Goal: Information Seeking & Learning: Learn about a topic

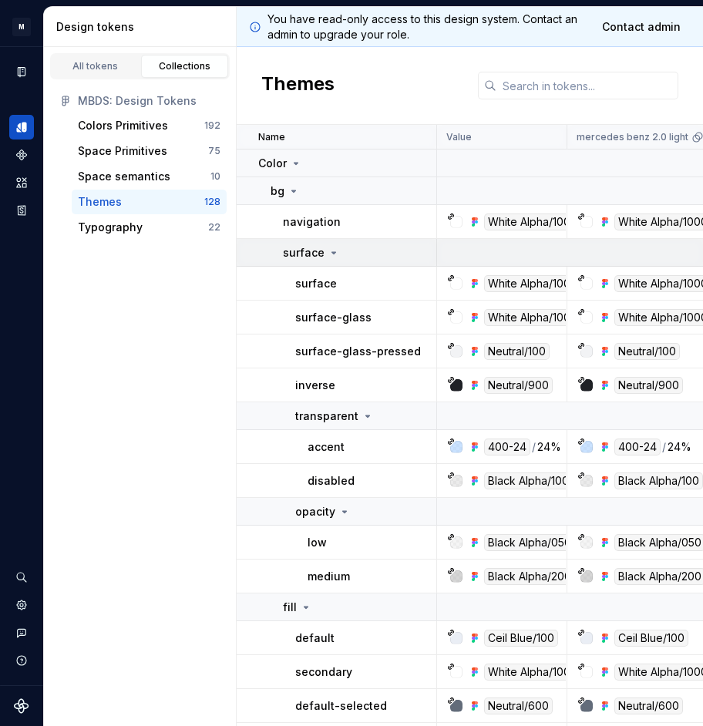
click at [337, 257] on icon at bounding box center [334, 253] width 12 height 12
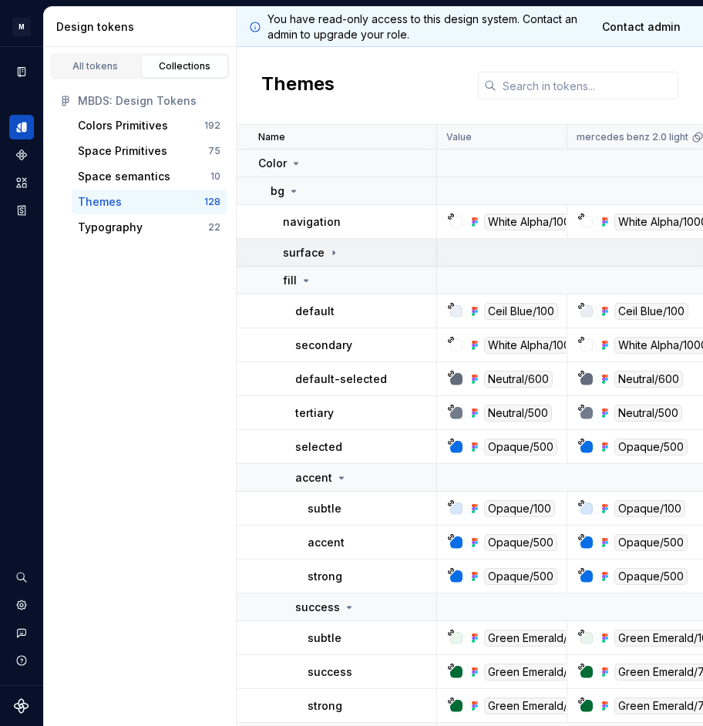
click at [337, 257] on icon at bounding box center [334, 253] width 12 height 12
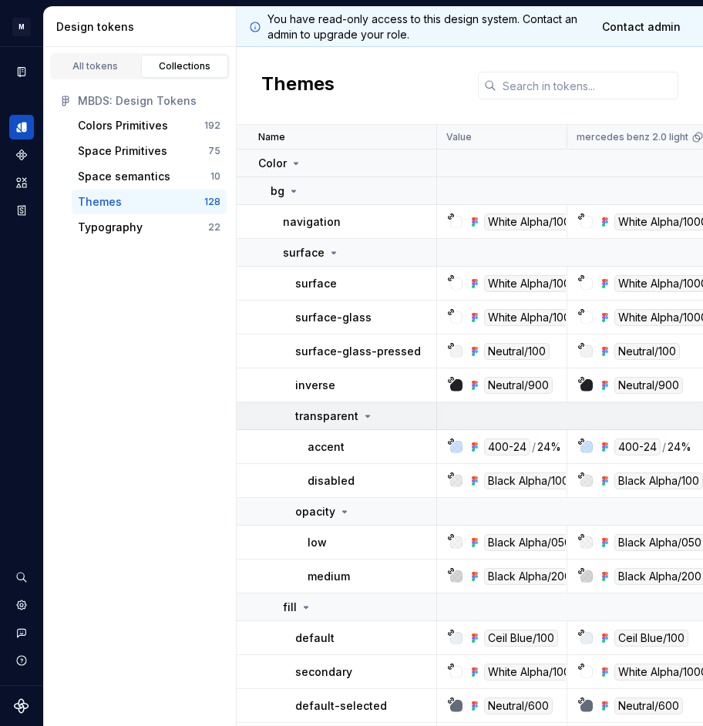
click at [332, 414] on p "transparent" at bounding box center [326, 415] width 63 height 15
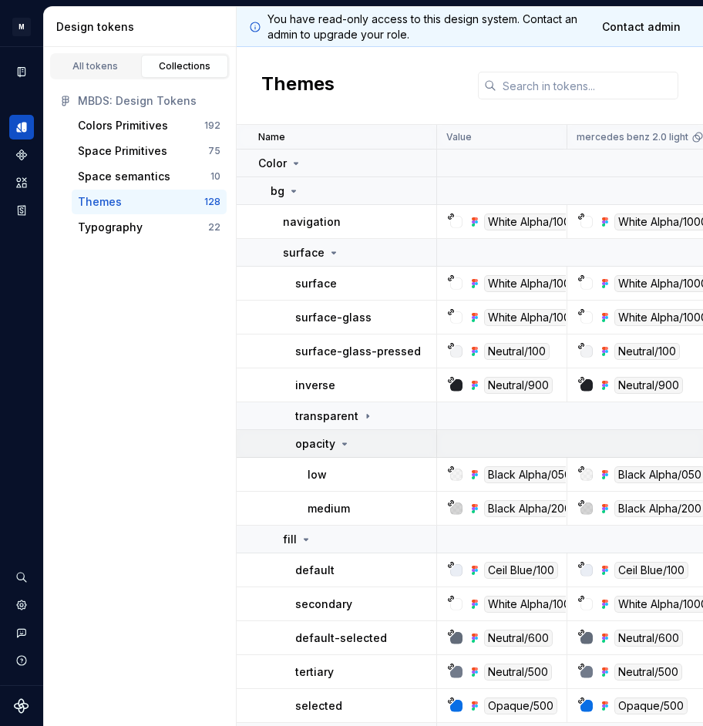
click at [338, 444] on icon at bounding box center [344, 444] width 12 height 12
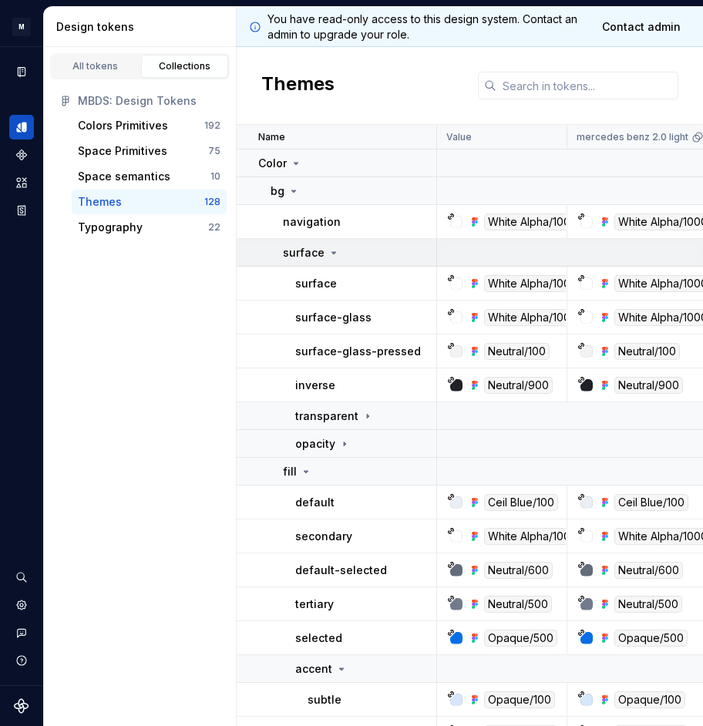
click at [334, 250] on icon at bounding box center [334, 253] width 12 height 12
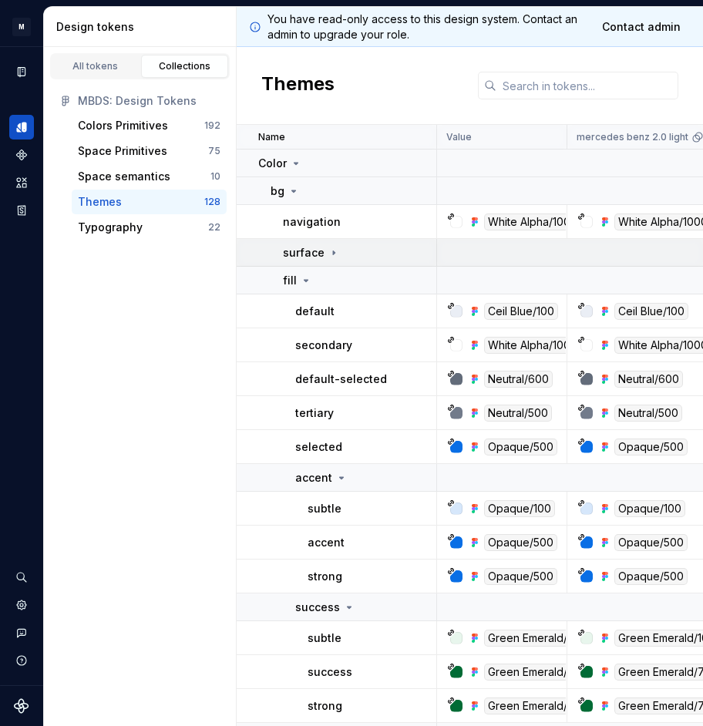
click at [334, 250] on icon at bounding box center [334, 253] width 12 height 12
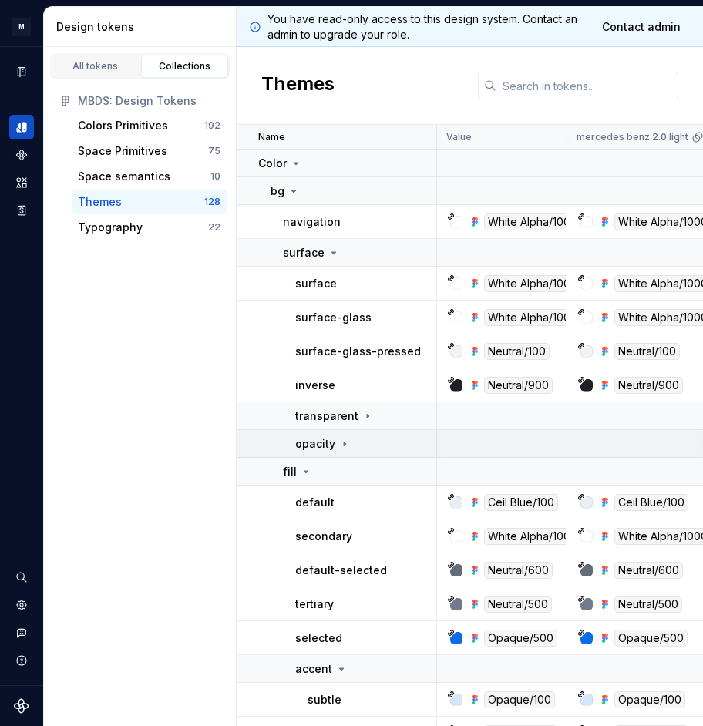
click at [355, 452] on td "opacity" at bounding box center [337, 444] width 200 height 28
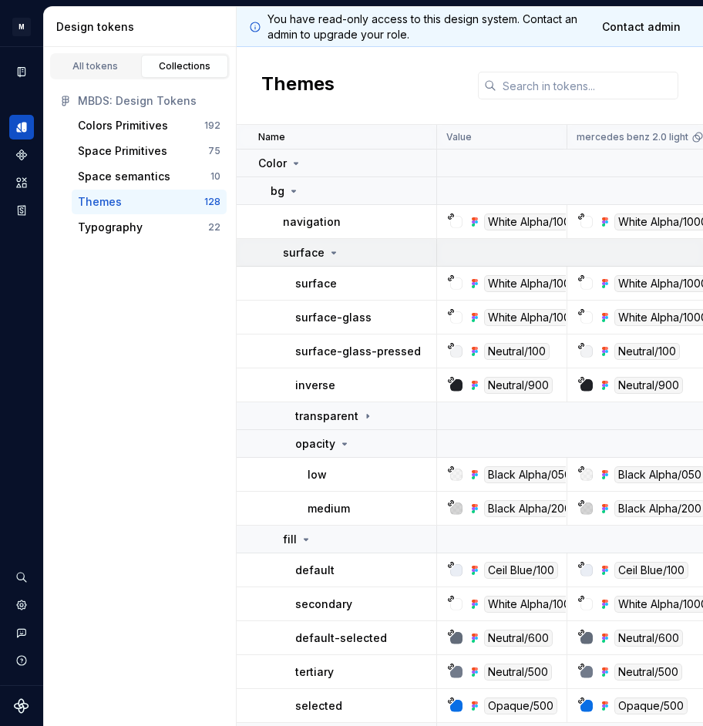
click at [322, 258] on div "surface" at bounding box center [311, 252] width 57 height 15
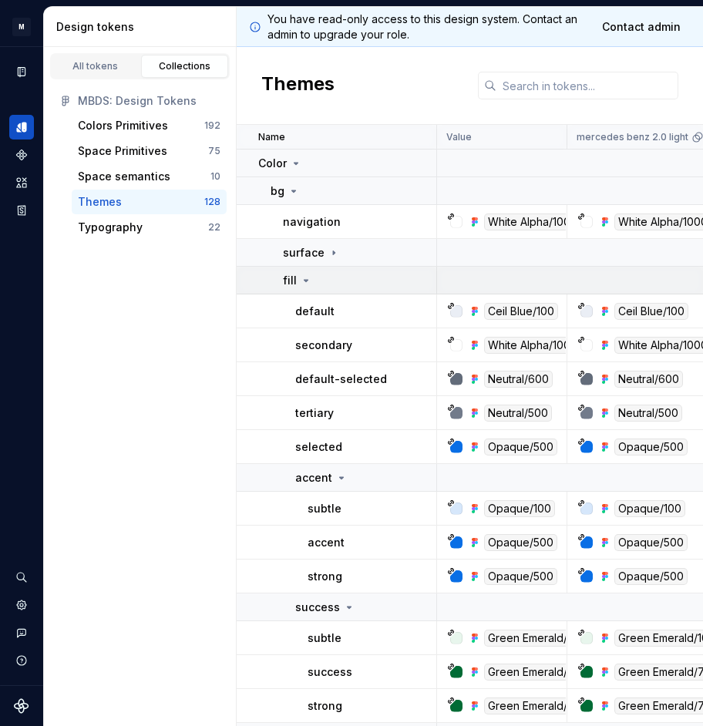
click at [311, 282] on div "fill" at bounding box center [359, 280] width 153 height 15
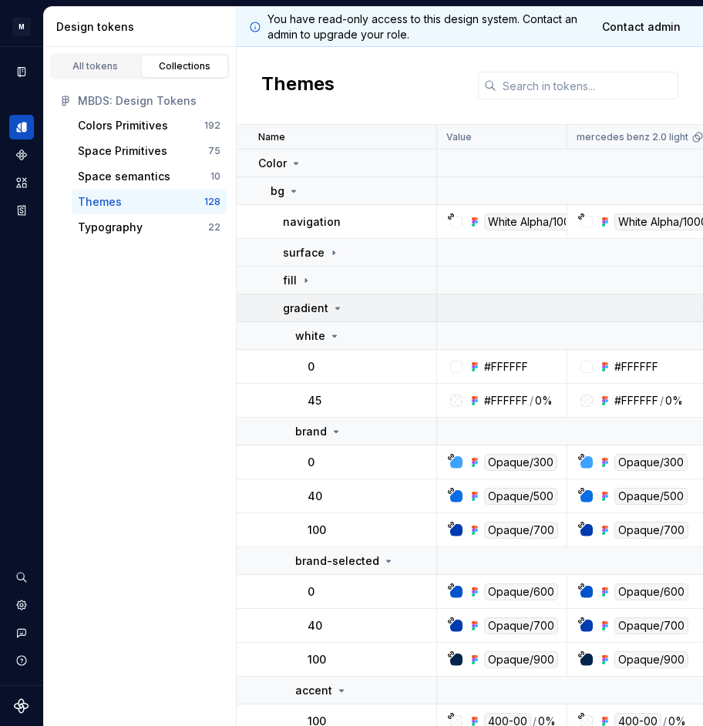
click at [328, 312] on div "gradient" at bounding box center [313, 308] width 61 height 15
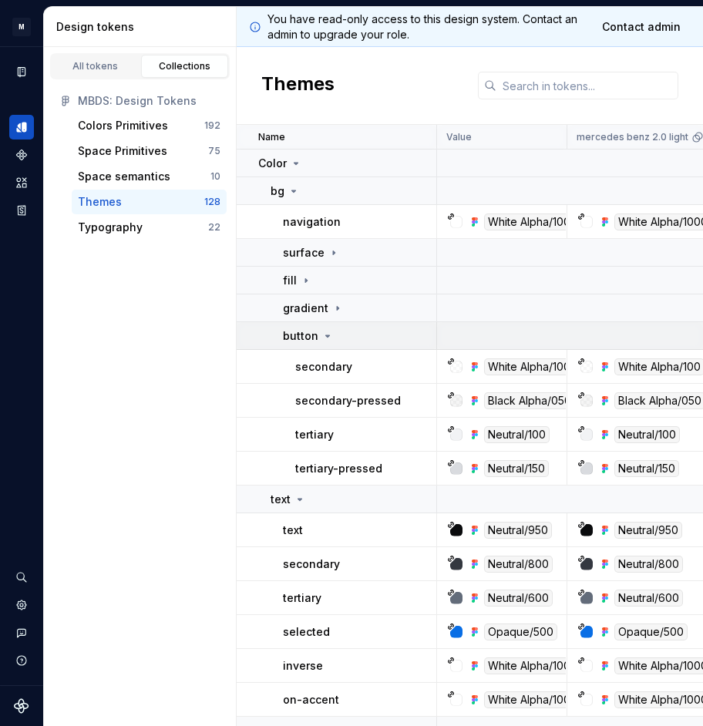
click at [324, 344] on td "button" at bounding box center [337, 336] width 200 height 28
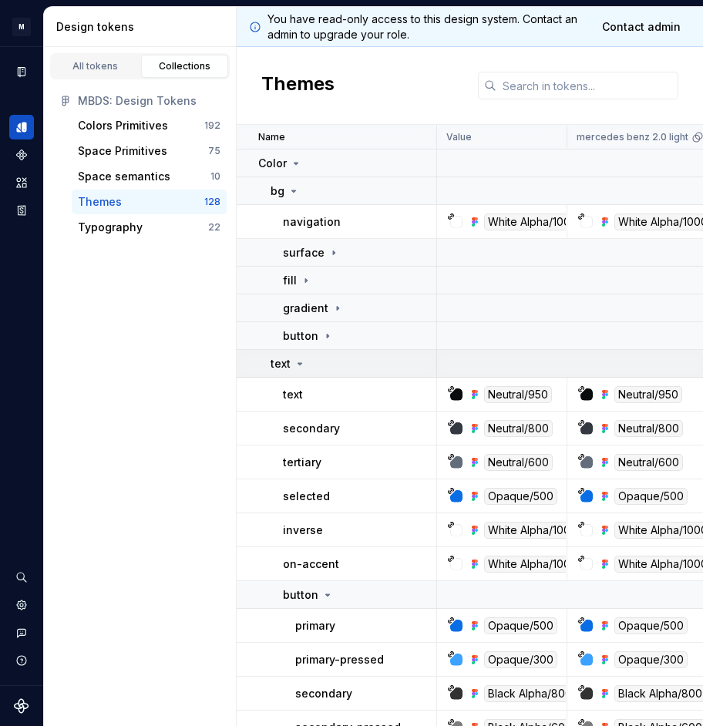
click at [318, 365] on div "text" at bounding box center [353, 363] width 165 height 15
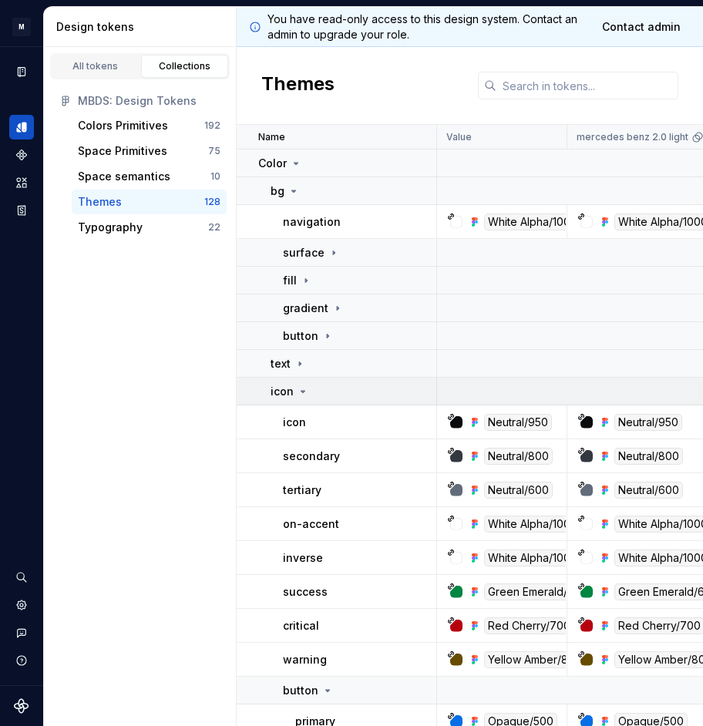
click at [314, 388] on div "icon" at bounding box center [353, 391] width 165 height 15
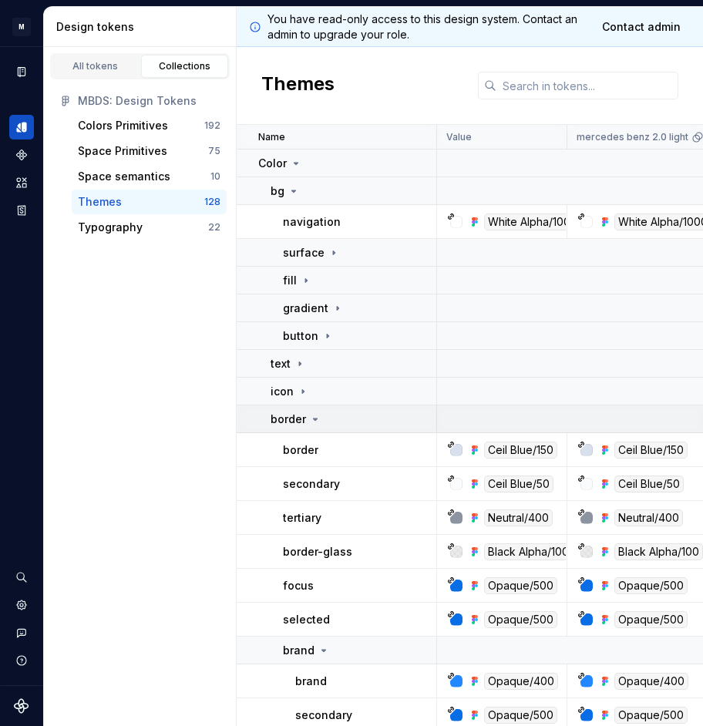
click at [311, 429] on td "border" at bounding box center [337, 419] width 200 height 28
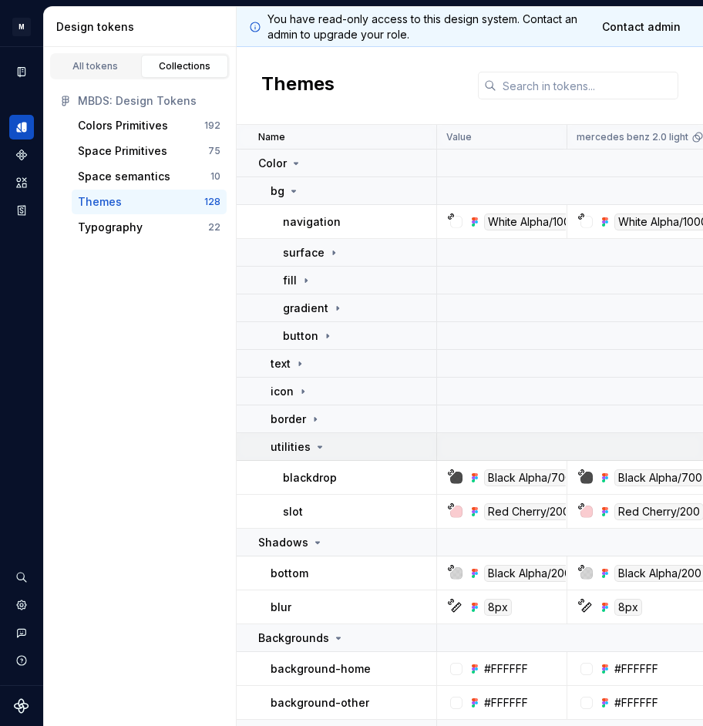
click at [314, 450] on icon at bounding box center [320, 447] width 12 height 12
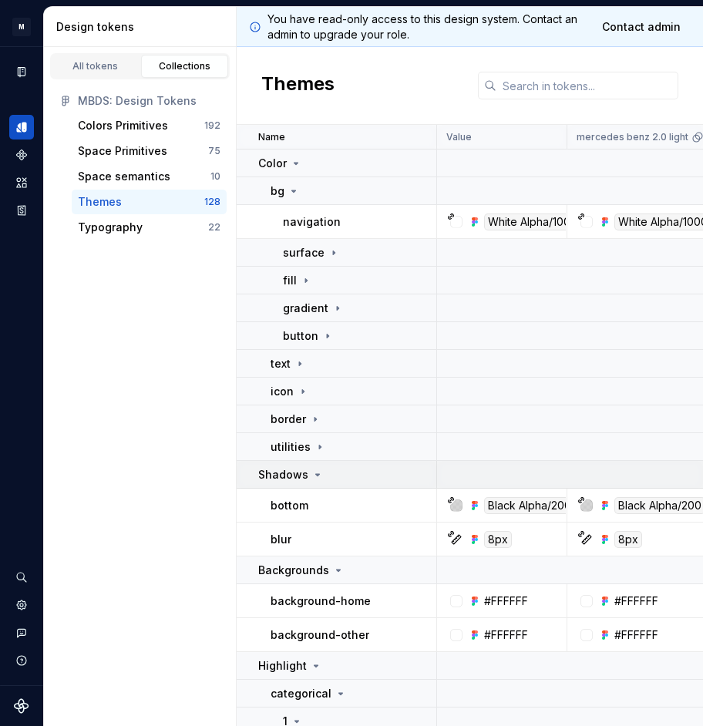
click at [312, 468] on div "Shadows" at bounding box center [291, 474] width 66 height 15
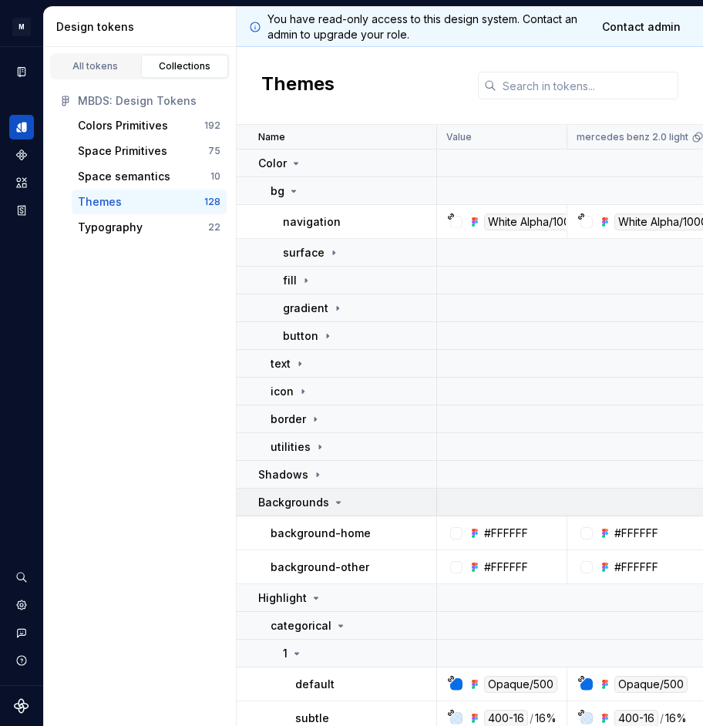
click at [312, 500] on p "Backgrounds" at bounding box center [293, 502] width 71 height 15
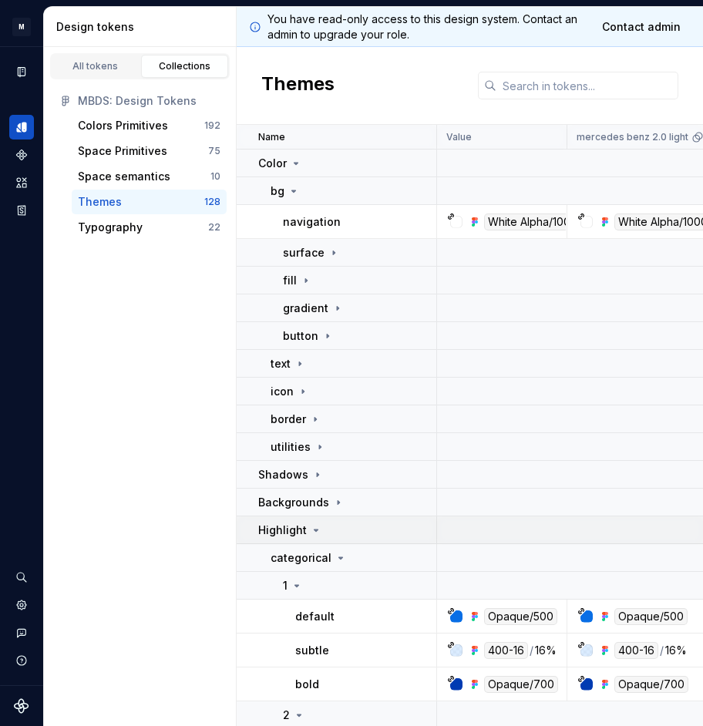
click at [312, 527] on icon at bounding box center [316, 530] width 12 height 12
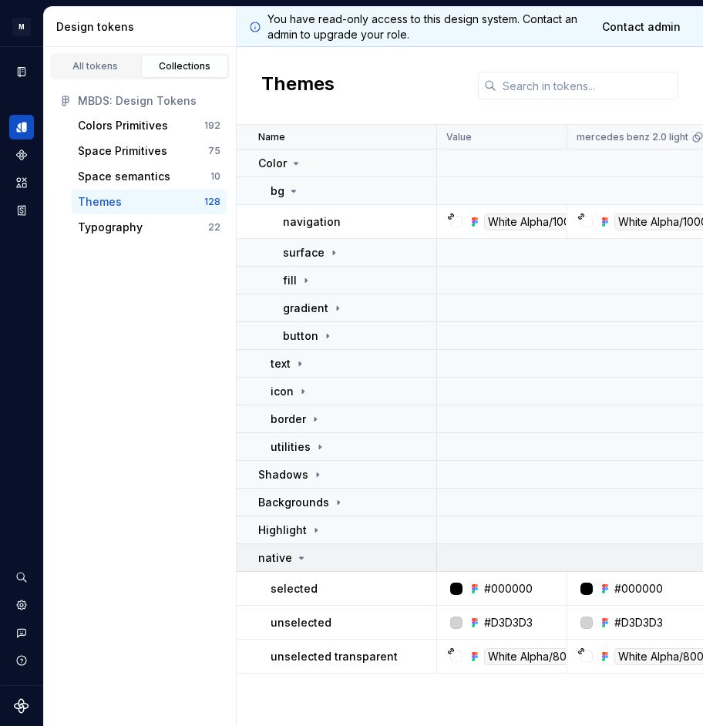
click at [311, 561] on div "native" at bounding box center [346, 557] width 177 height 15
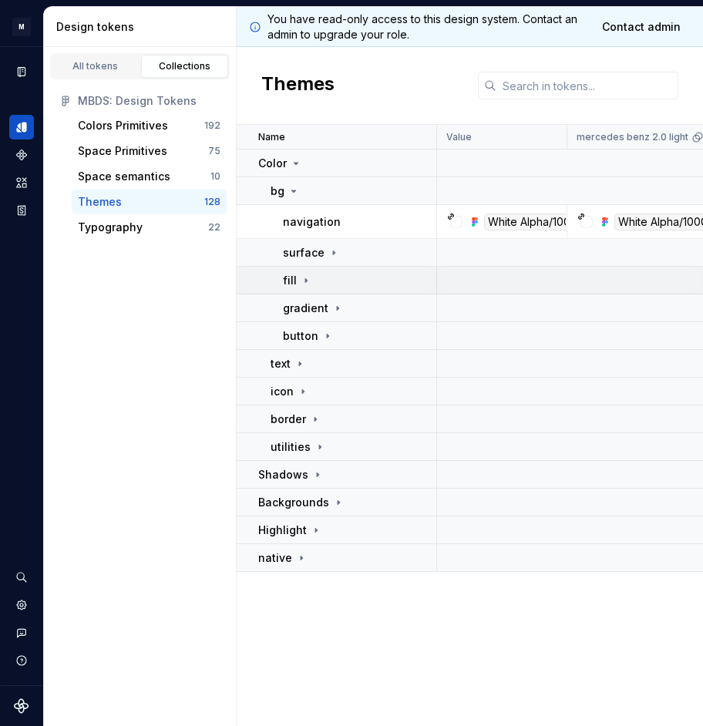
click at [317, 281] on div "fill" at bounding box center [359, 280] width 153 height 15
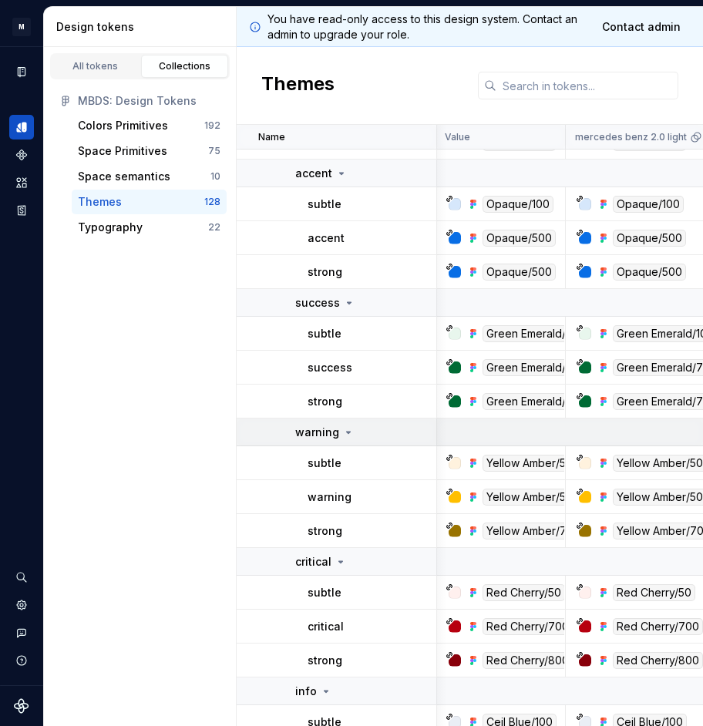
scroll to position [302, 2]
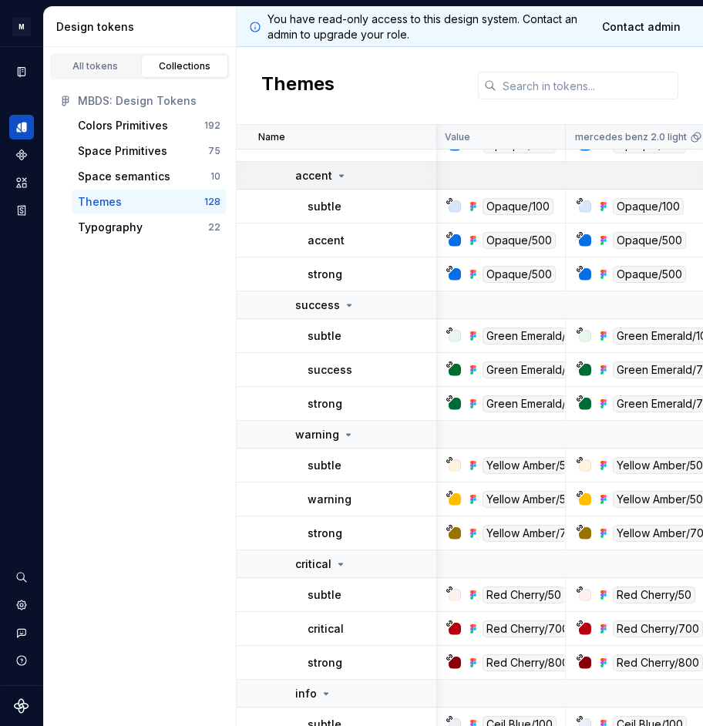
click at [348, 174] on div "accent" at bounding box center [365, 175] width 140 height 15
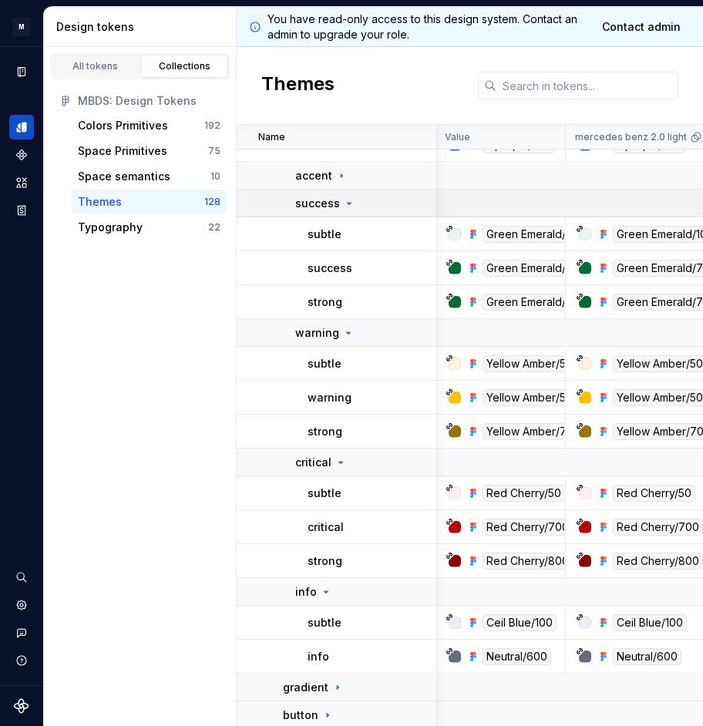
click at [346, 199] on icon at bounding box center [349, 203] width 12 height 12
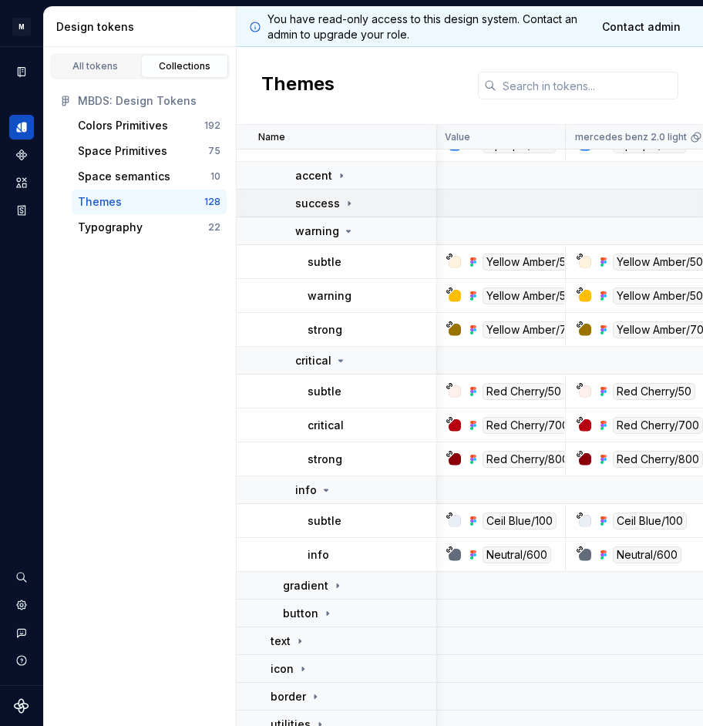
click at [346, 207] on icon at bounding box center [349, 203] width 12 height 12
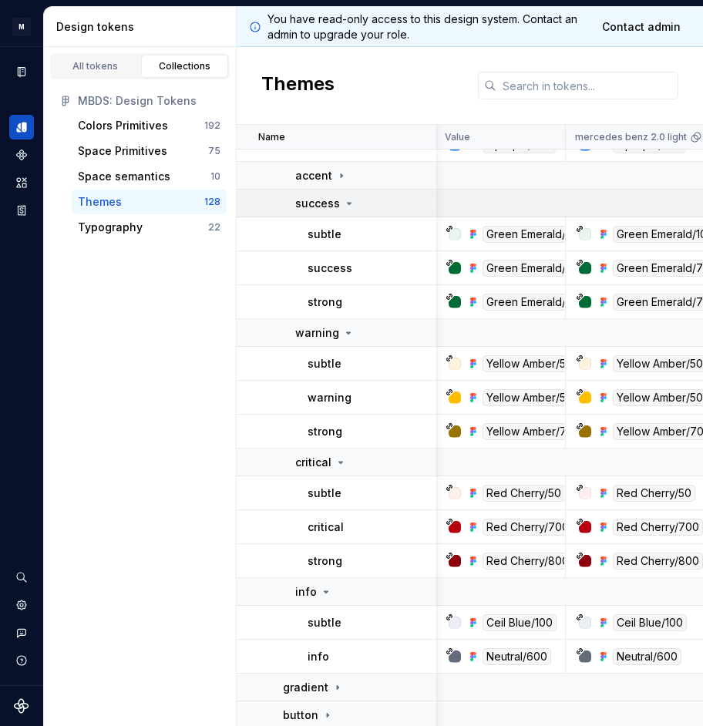
click at [346, 207] on icon at bounding box center [349, 203] width 12 height 12
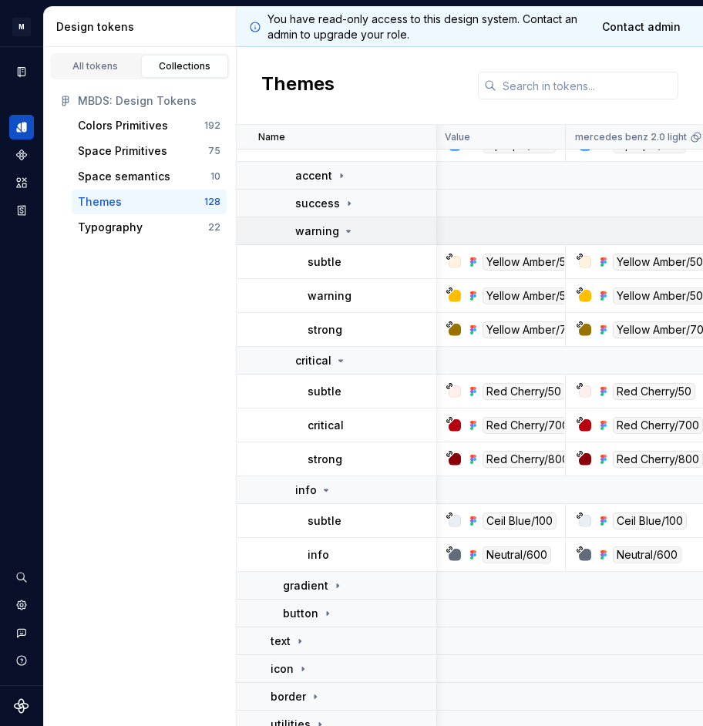
click at [345, 231] on icon at bounding box center [348, 231] width 12 height 12
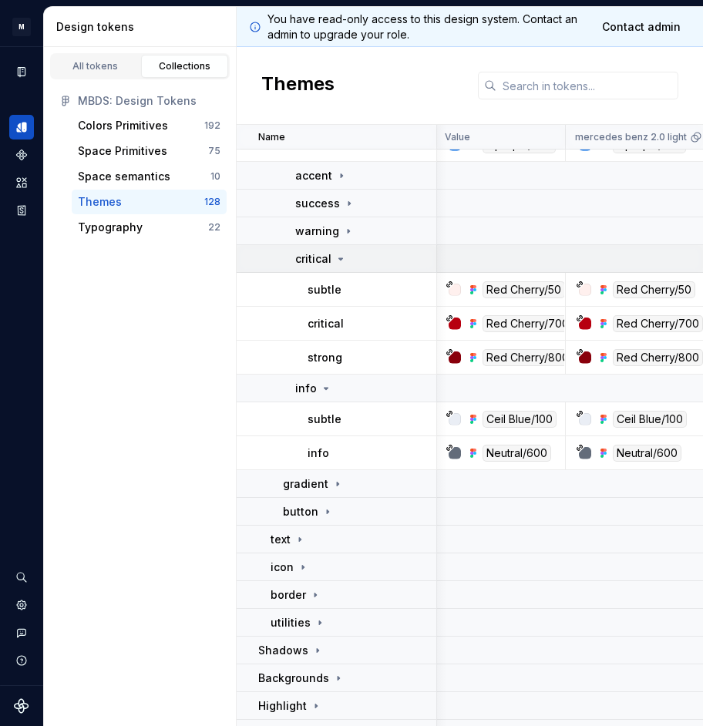
click at [314, 267] on td "critical" at bounding box center [337, 259] width 200 height 28
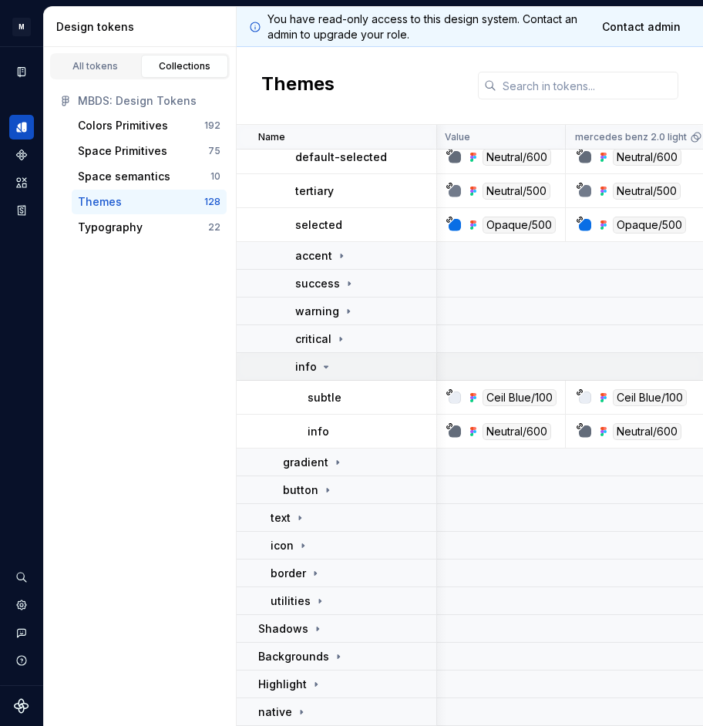
click at [341, 364] on div "info" at bounding box center [365, 366] width 140 height 15
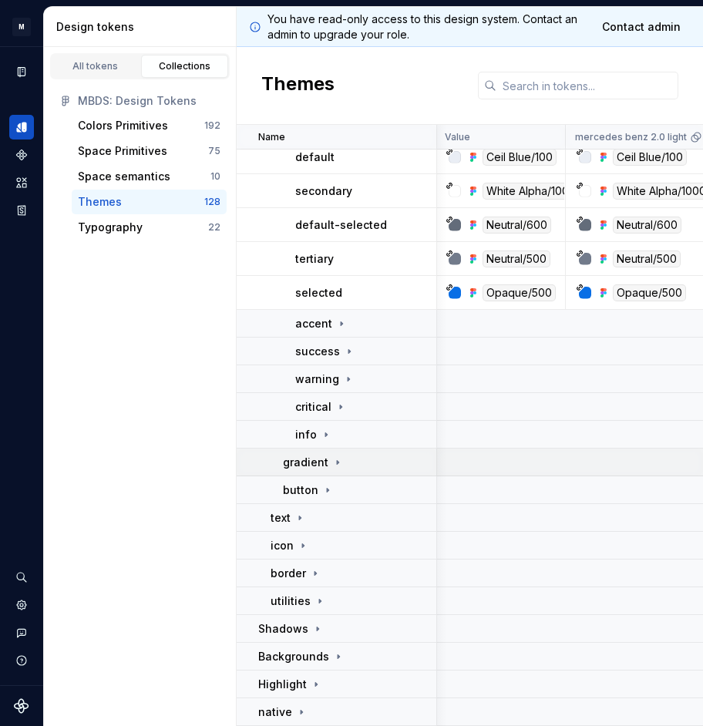
click at [334, 468] on icon at bounding box center [337, 462] width 12 height 12
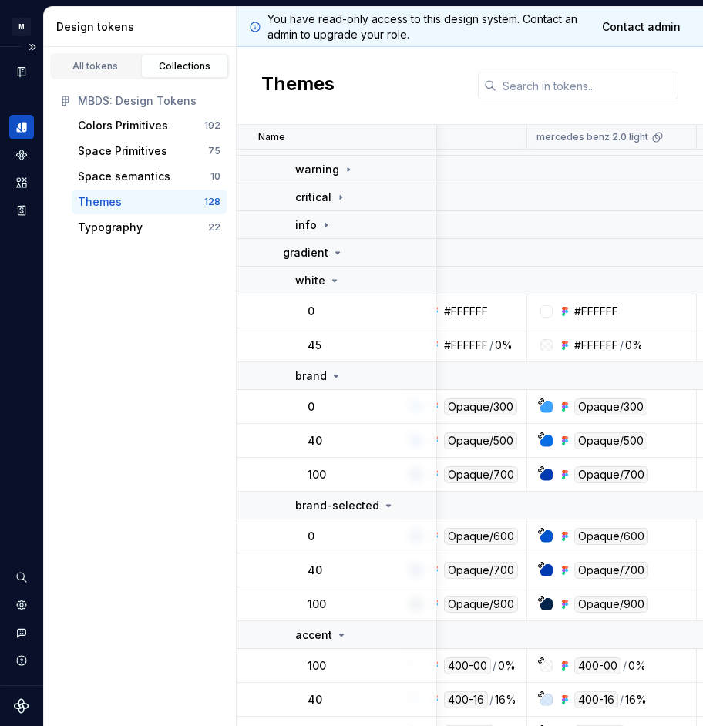
scroll to position [375, 40]
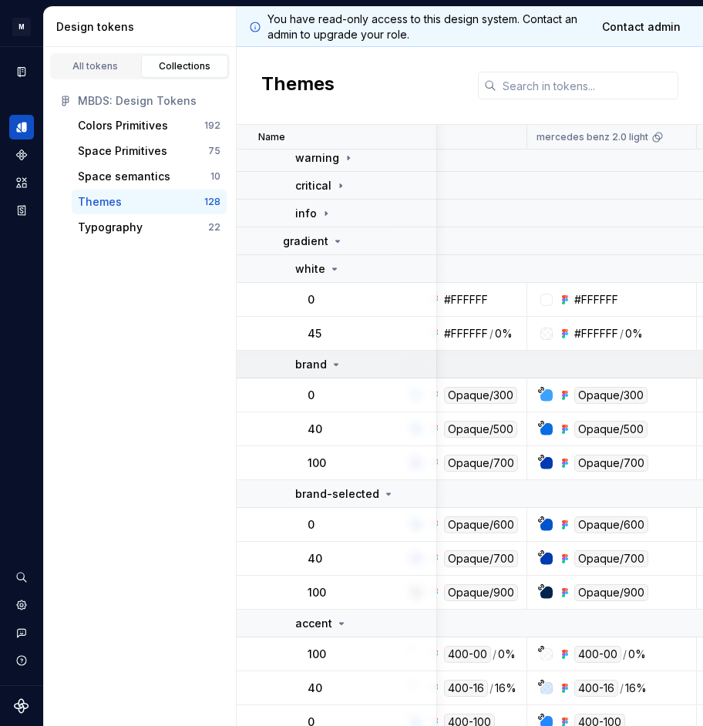
click at [325, 368] on p "brand" at bounding box center [311, 364] width 32 height 15
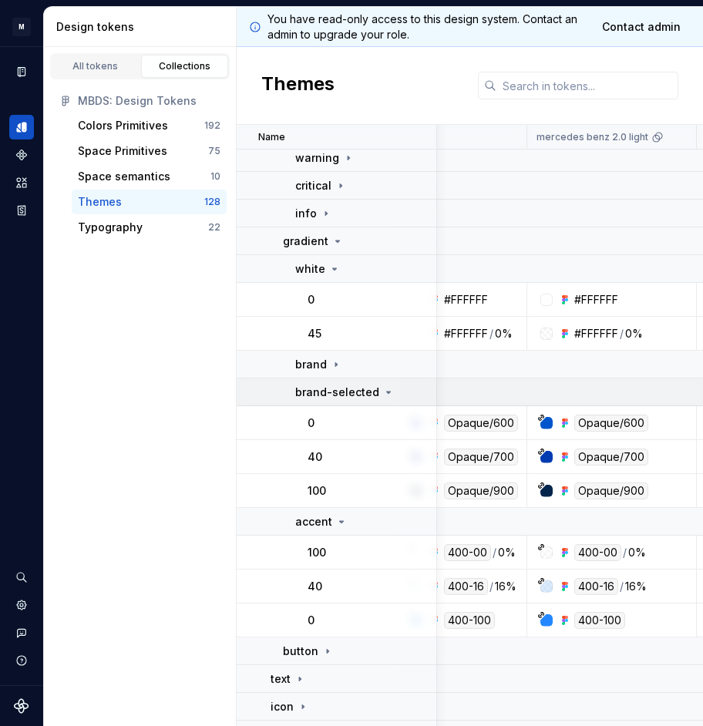
click at [328, 388] on p "brand-selected" at bounding box center [337, 392] width 84 height 15
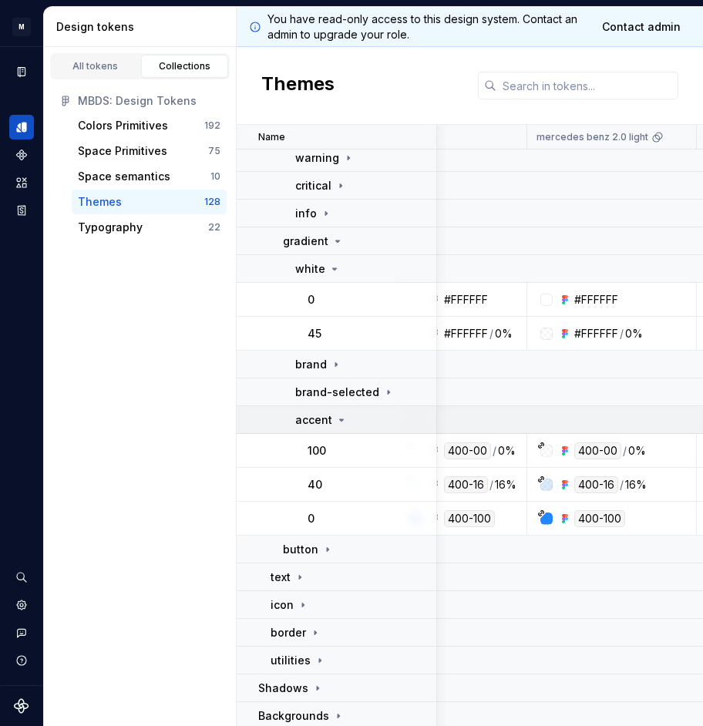
click at [328, 418] on p "accent" at bounding box center [313, 419] width 37 height 15
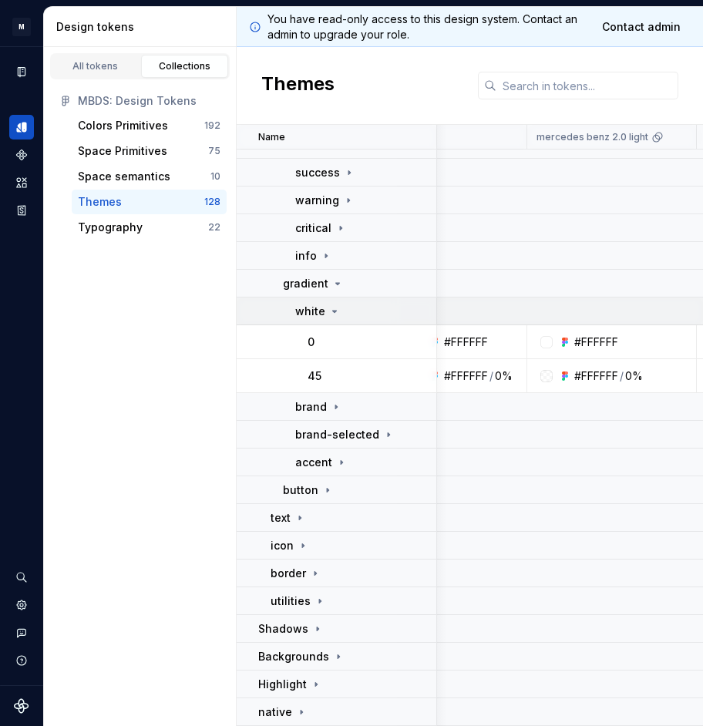
click at [328, 316] on icon at bounding box center [334, 311] width 12 height 12
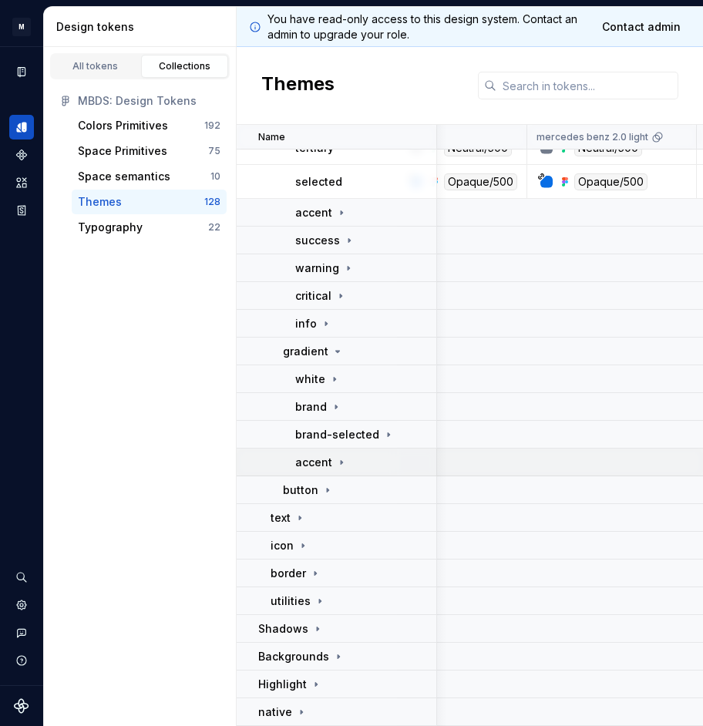
click at [324, 465] on p "accent" at bounding box center [313, 462] width 37 height 15
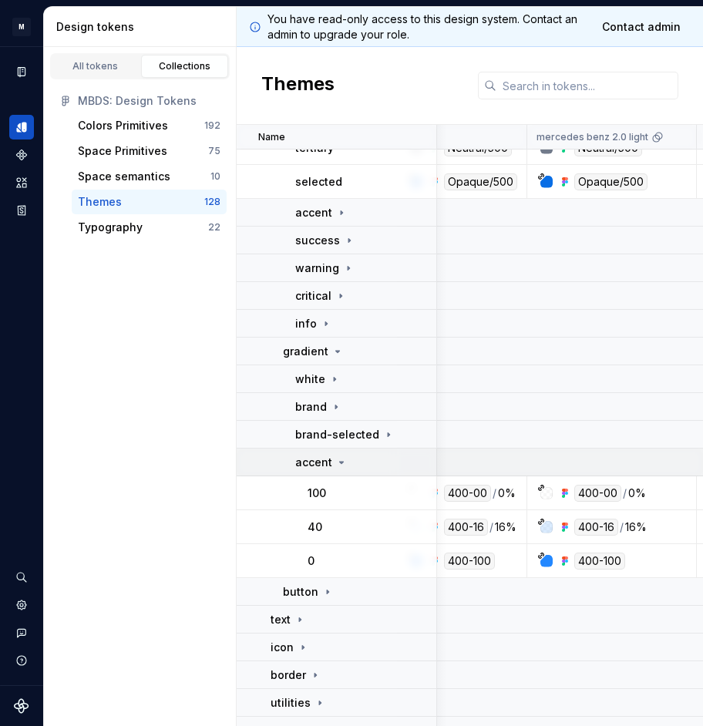
click at [324, 465] on p "accent" at bounding box center [313, 462] width 37 height 15
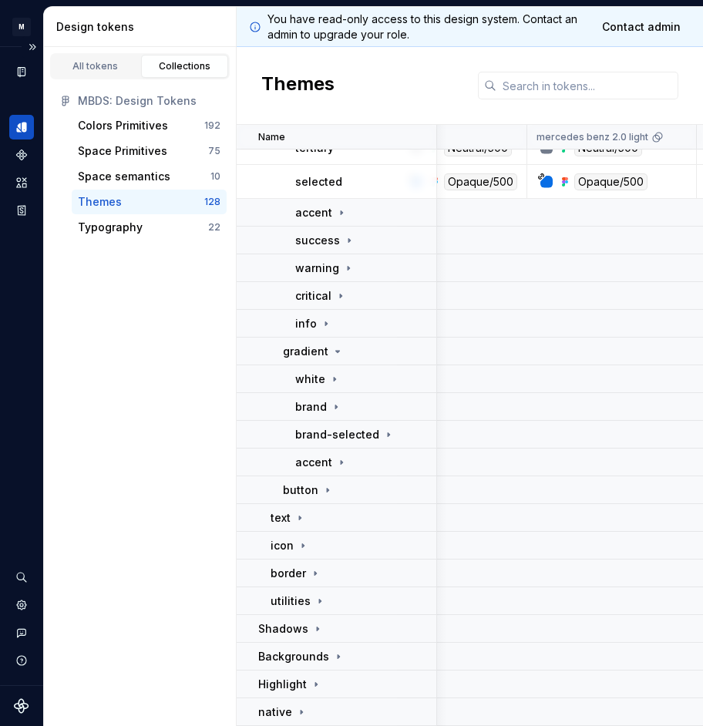
scroll to position [265, 43]
click at [344, 356] on div "gradient" at bounding box center [359, 351] width 153 height 15
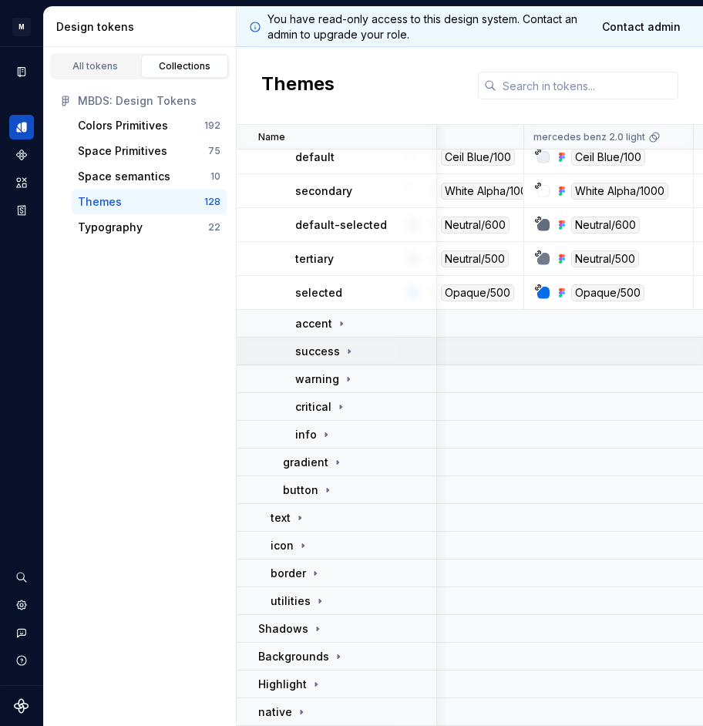
scroll to position [154, 43]
click at [334, 489] on div "button" at bounding box center [359, 489] width 153 height 15
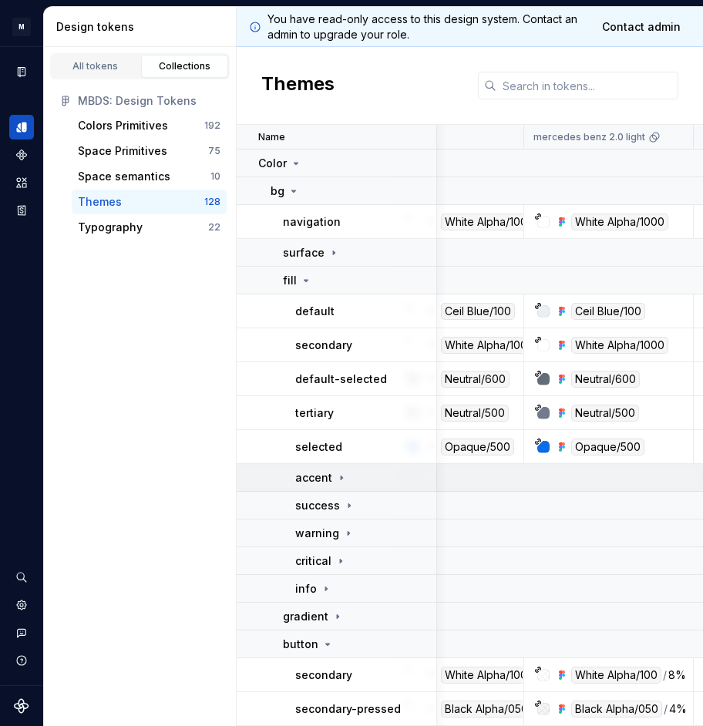
scroll to position [0, 43]
click at [301, 289] on td "fill" at bounding box center [337, 281] width 200 height 28
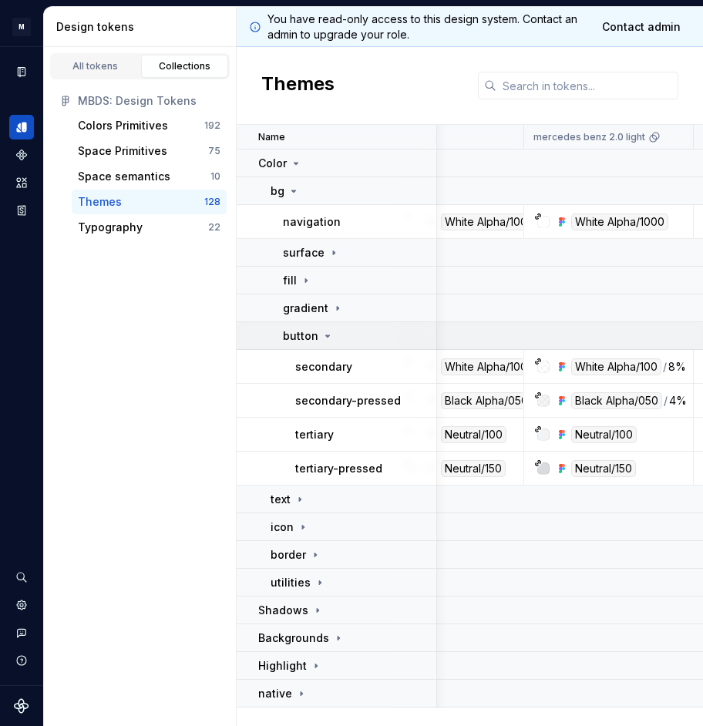
click at [331, 333] on icon at bounding box center [327, 336] width 12 height 12
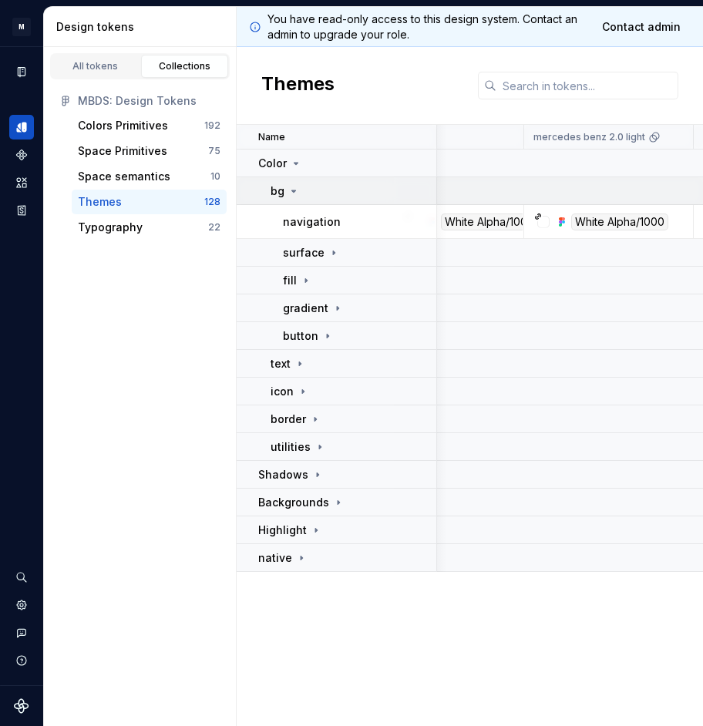
click at [291, 194] on icon at bounding box center [293, 191] width 12 height 12
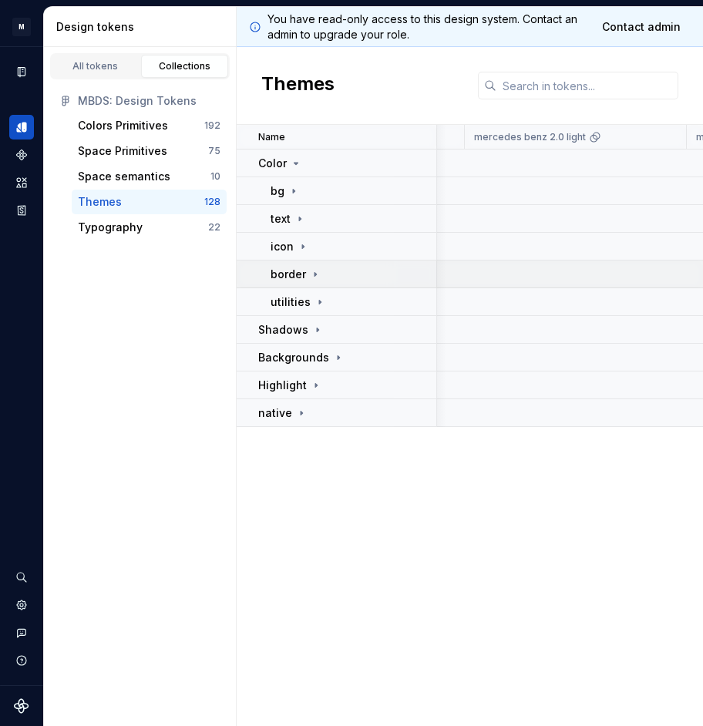
click at [303, 271] on p "border" at bounding box center [288, 274] width 35 height 15
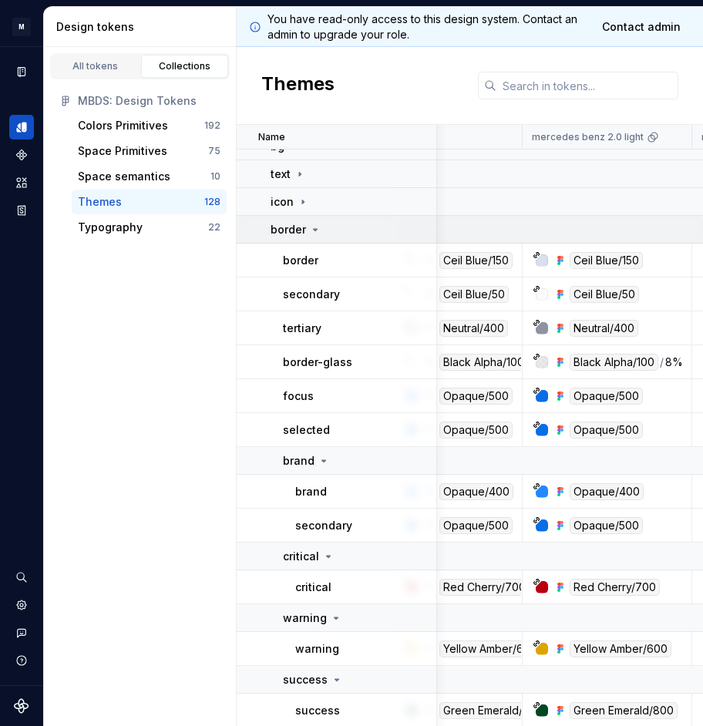
scroll to position [45, 46]
click at [328, 459] on icon at bounding box center [324, 461] width 12 height 12
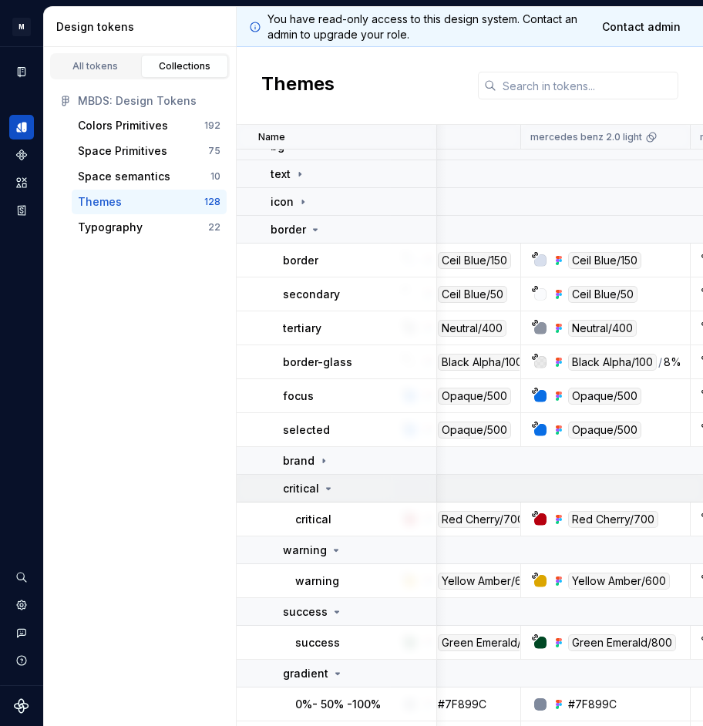
click at [327, 488] on icon at bounding box center [329, 489] width 4 height 2
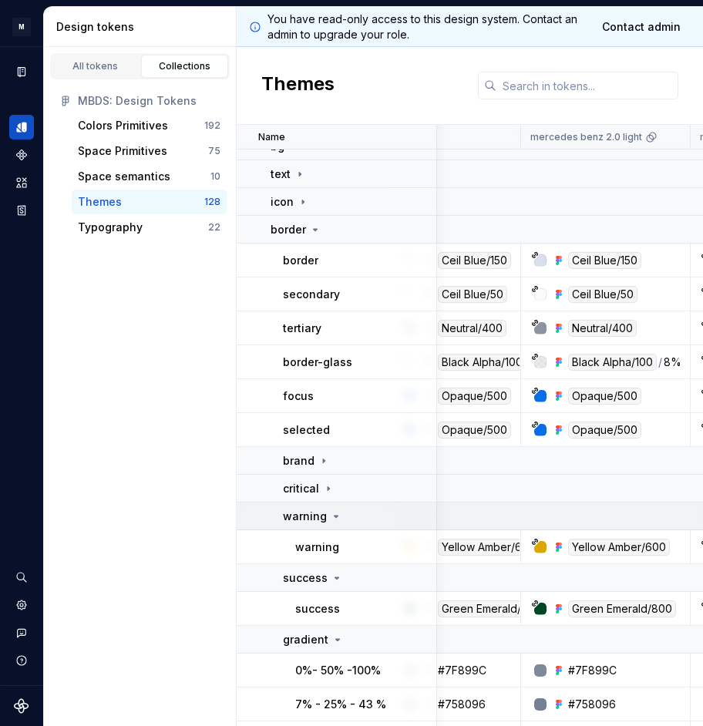
click at [330, 519] on icon at bounding box center [336, 516] width 12 height 12
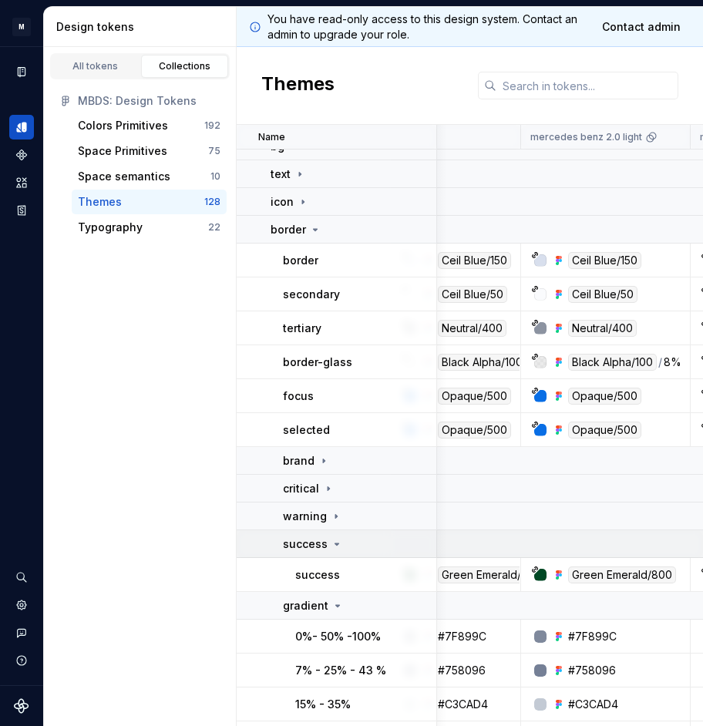
click at [331, 542] on icon at bounding box center [337, 544] width 12 height 12
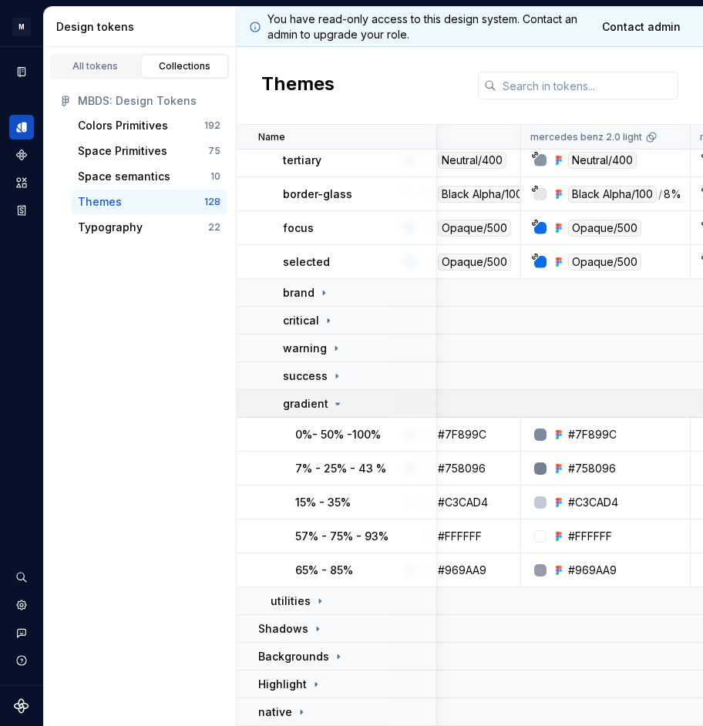
click at [331, 409] on icon at bounding box center [337, 404] width 12 height 12
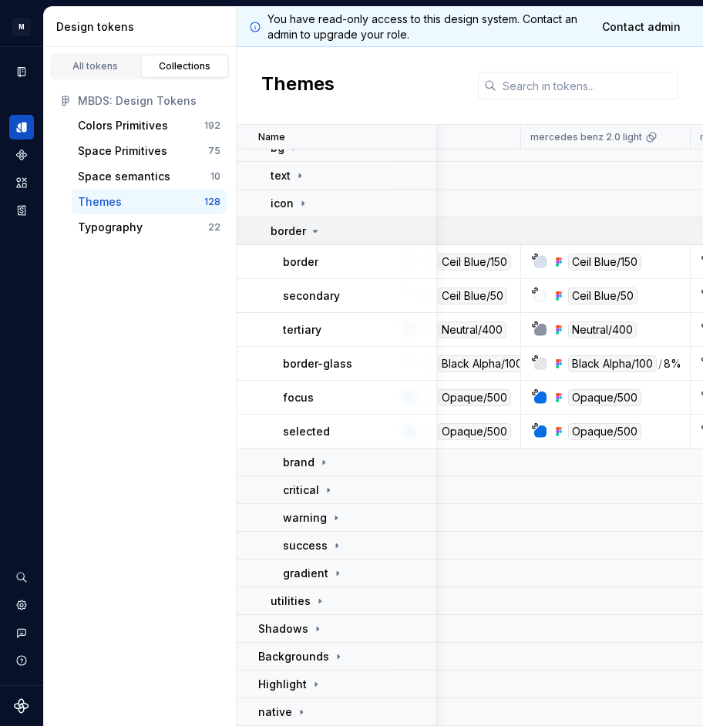
click at [308, 233] on div "border" at bounding box center [296, 231] width 51 height 15
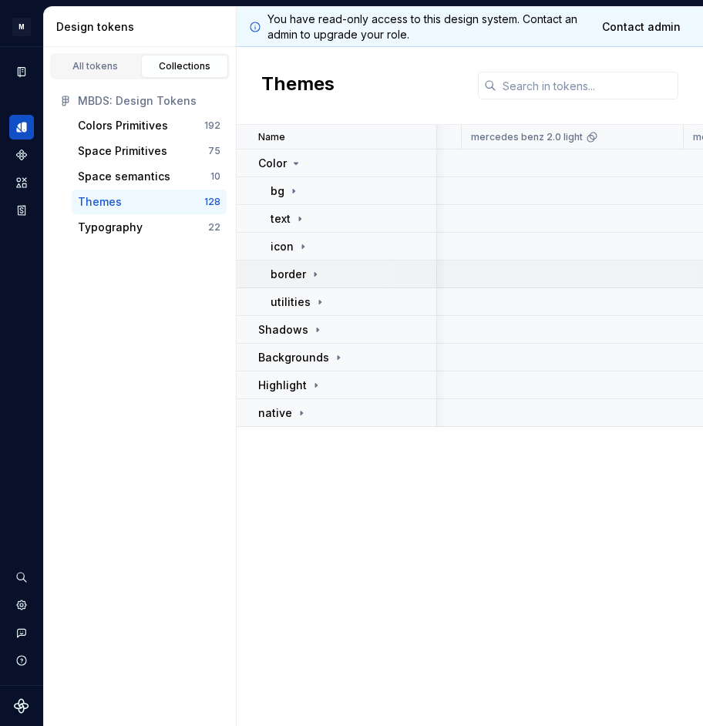
scroll to position [0, 46]
click at [301, 217] on icon at bounding box center [300, 219] width 12 height 12
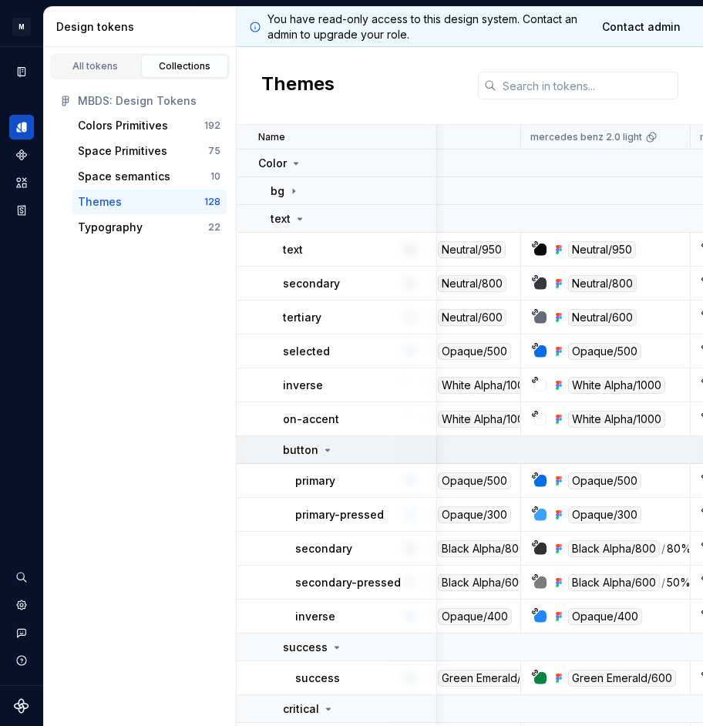
click at [331, 449] on icon at bounding box center [327, 450] width 12 height 12
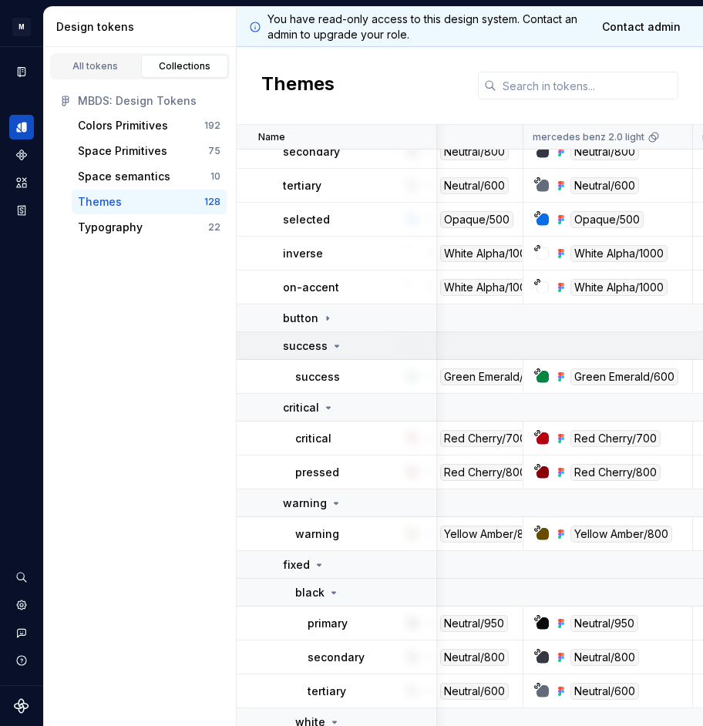
scroll to position [165, 44]
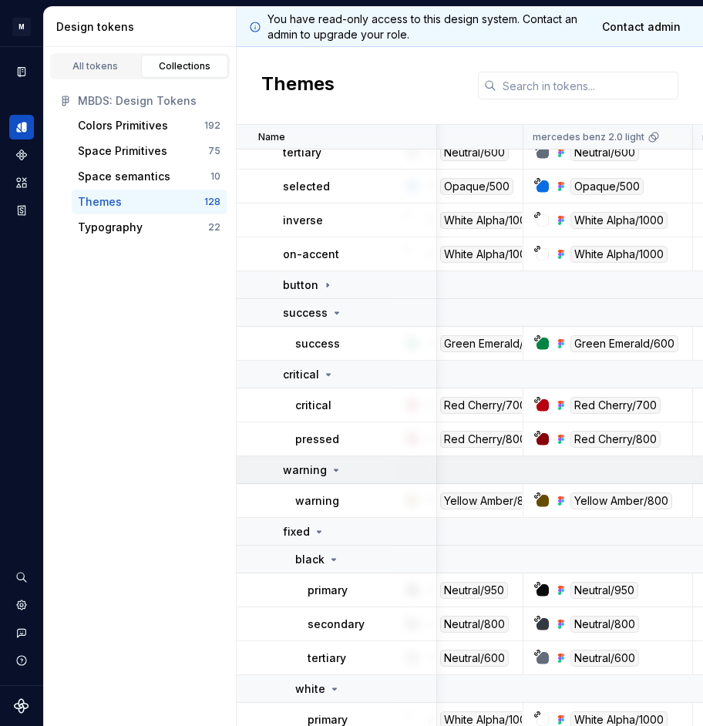
click at [331, 472] on icon at bounding box center [336, 470] width 12 height 12
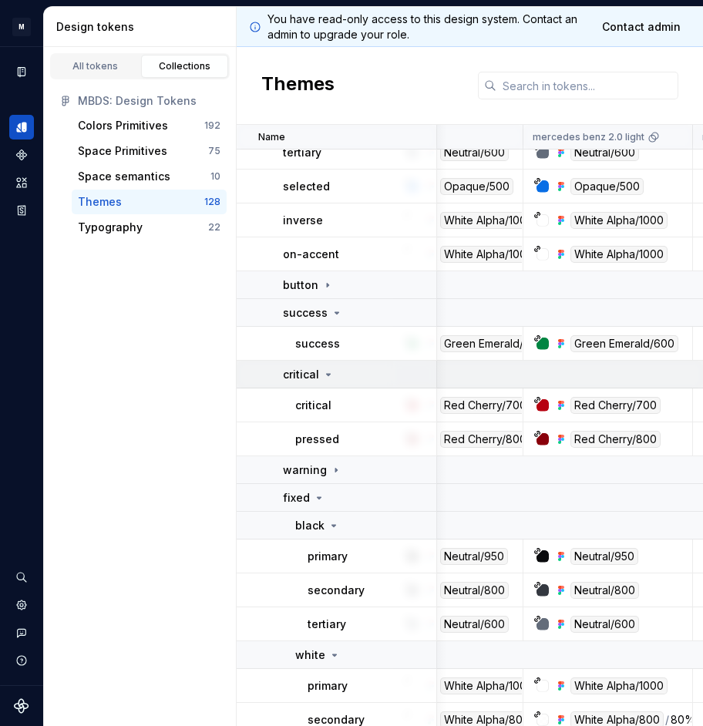
click at [331, 369] on icon at bounding box center [328, 374] width 12 height 12
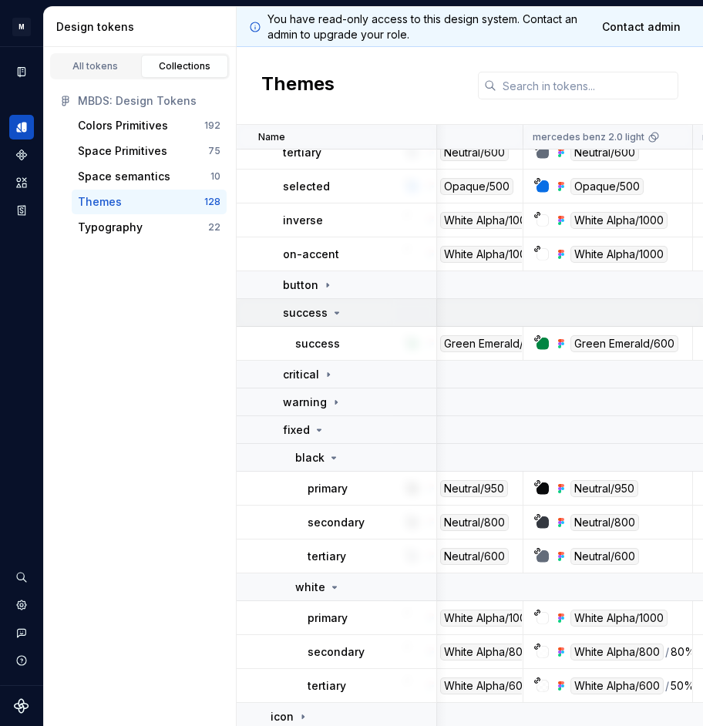
click at [335, 312] on icon at bounding box center [337, 313] width 4 height 2
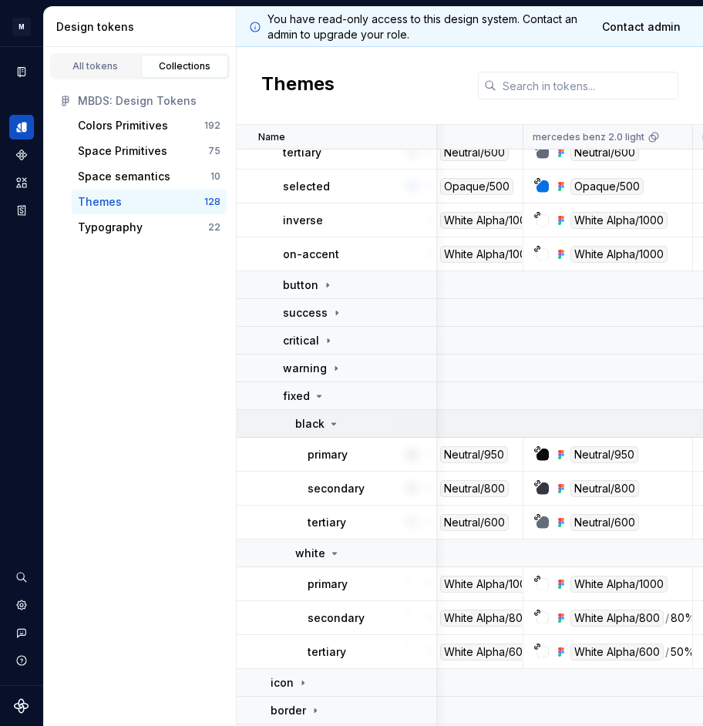
click at [330, 426] on icon at bounding box center [334, 424] width 12 height 12
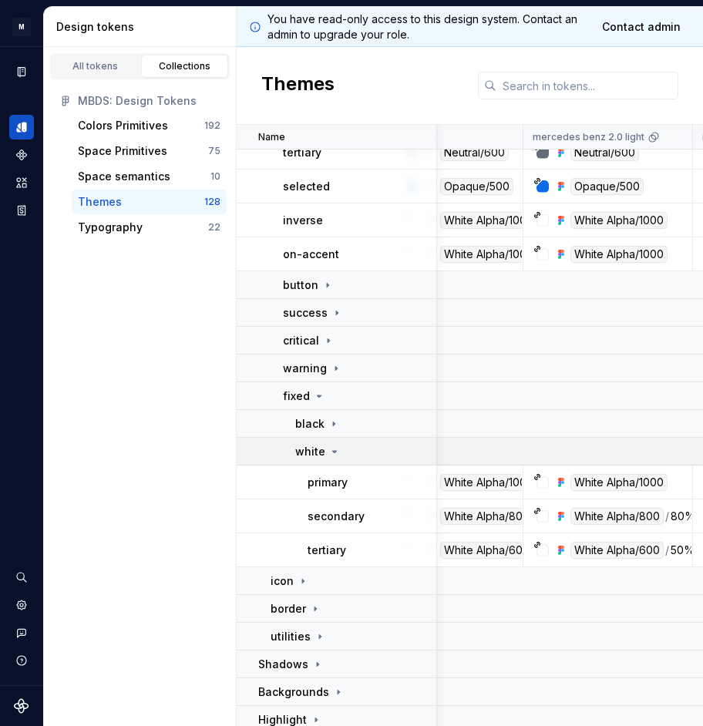
click at [328, 454] on icon at bounding box center [334, 451] width 12 height 12
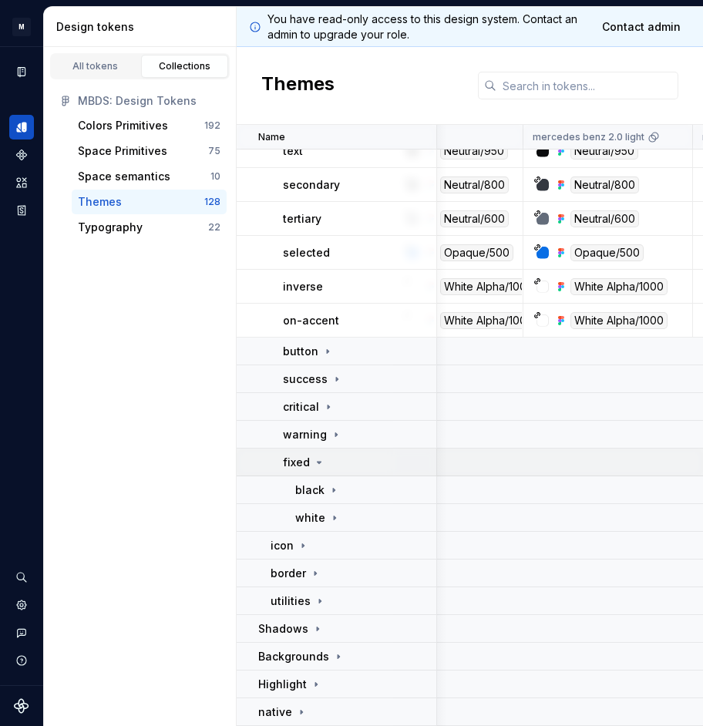
click at [324, 461] on div "fixed" at bounding box center [359, 462] width 153 height 15
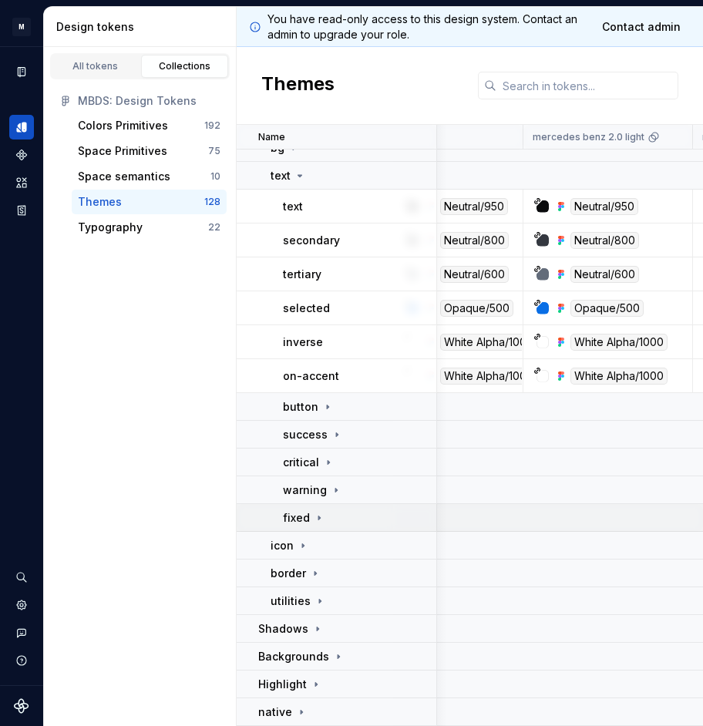
scroll to position [43, 44]
click at [311, 178] on div "text" at bounding box center [353, 175] width 165 height 15
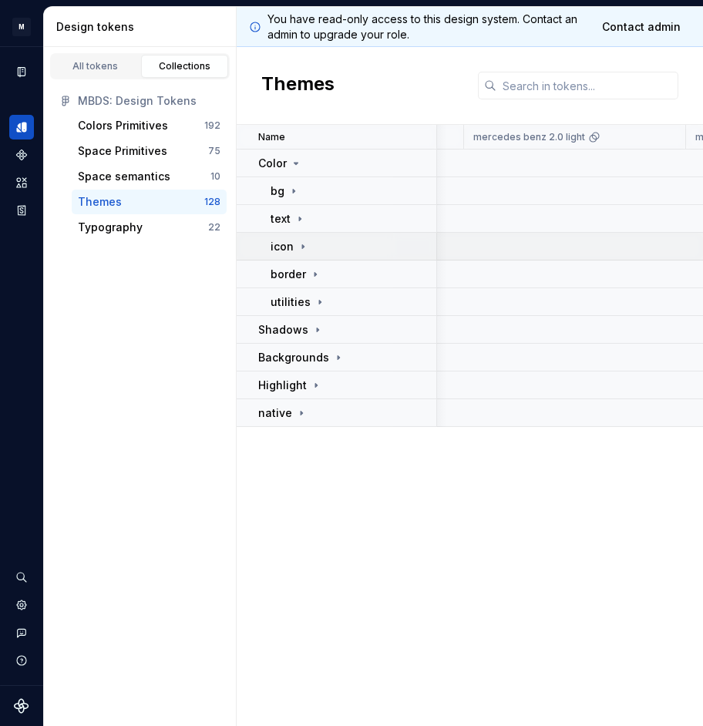
click at [304, 248] on icon at bounding box center [303, 246] width 12 height 12
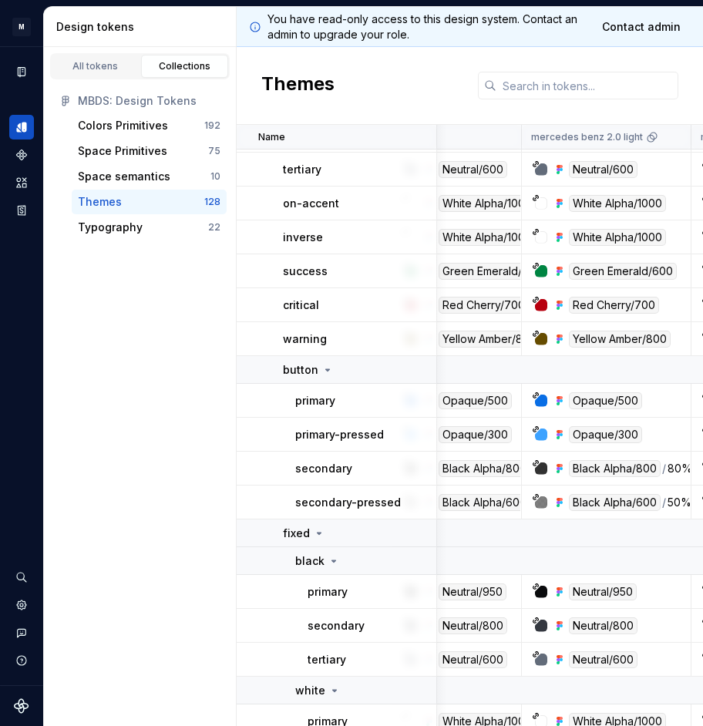
scroll to position [217, 45]
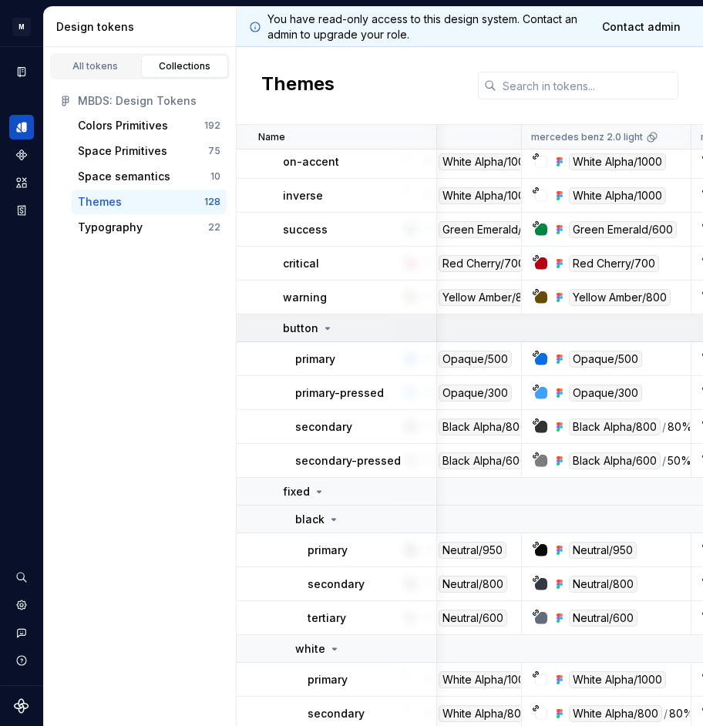
click at [334, 332] on div "button" at bounding box center [359, 328] width 153 height 15
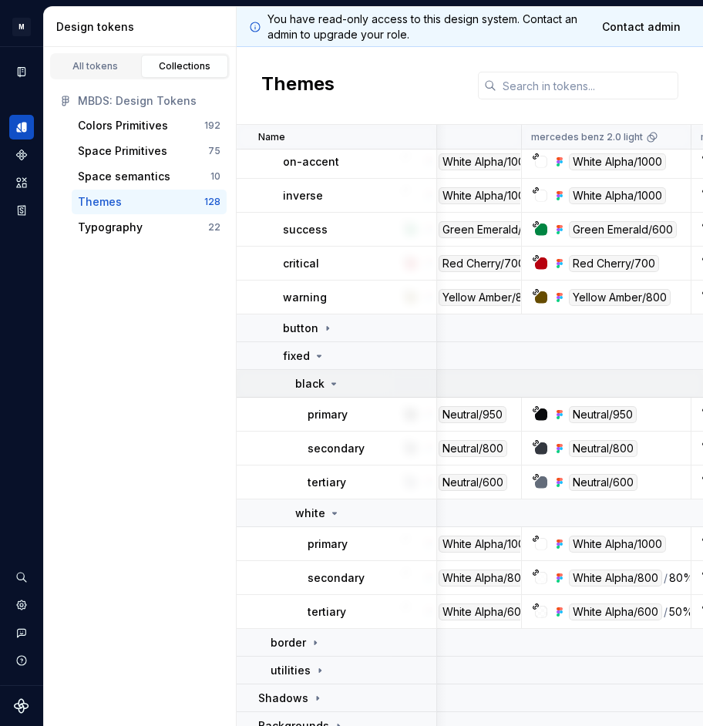
click at [326, 383] on div "black" at bounding box center [317, 383] width 45 height 15
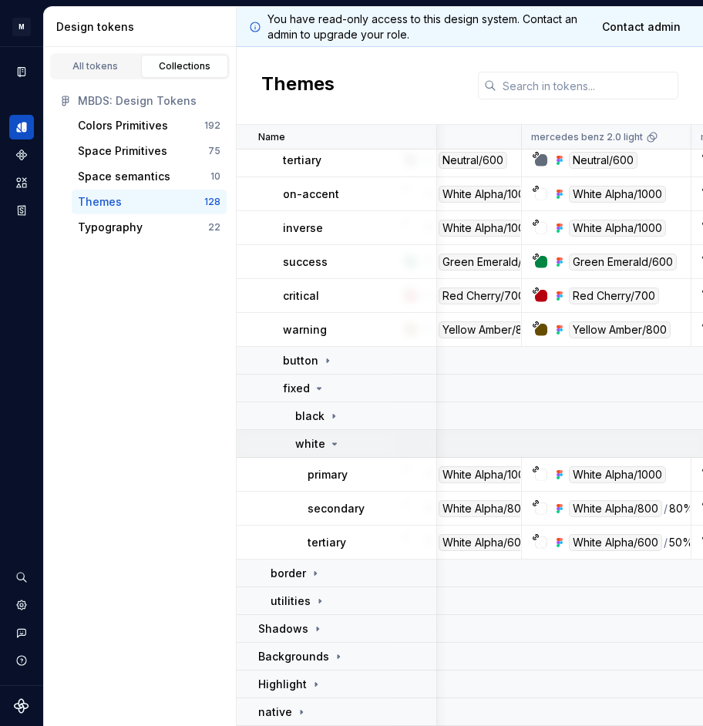
click at [305, 448] on p "white" at bounding box center [310, 443] width 30 height 15
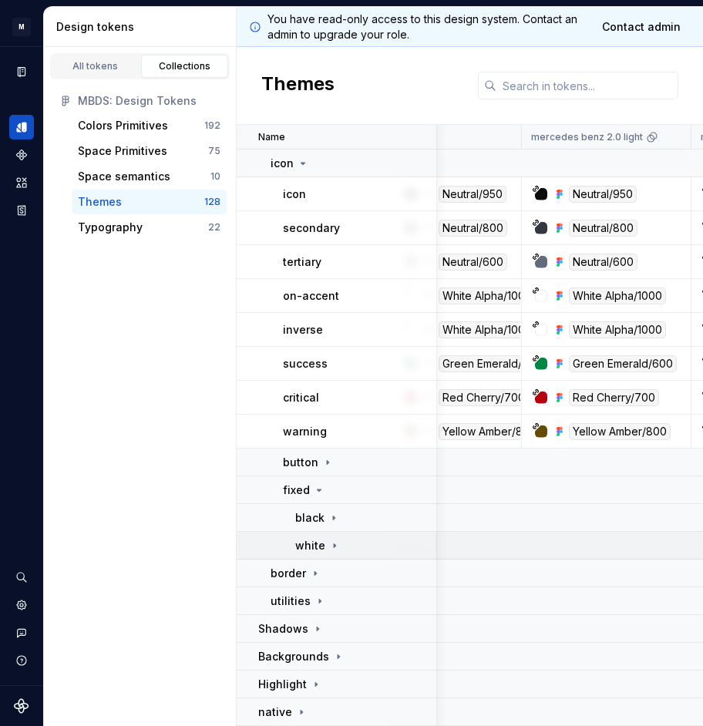
scroll to position [83, 45]
click at [320, 496] on div "fixed" at bounding box center [304, 489] width 42 height 15
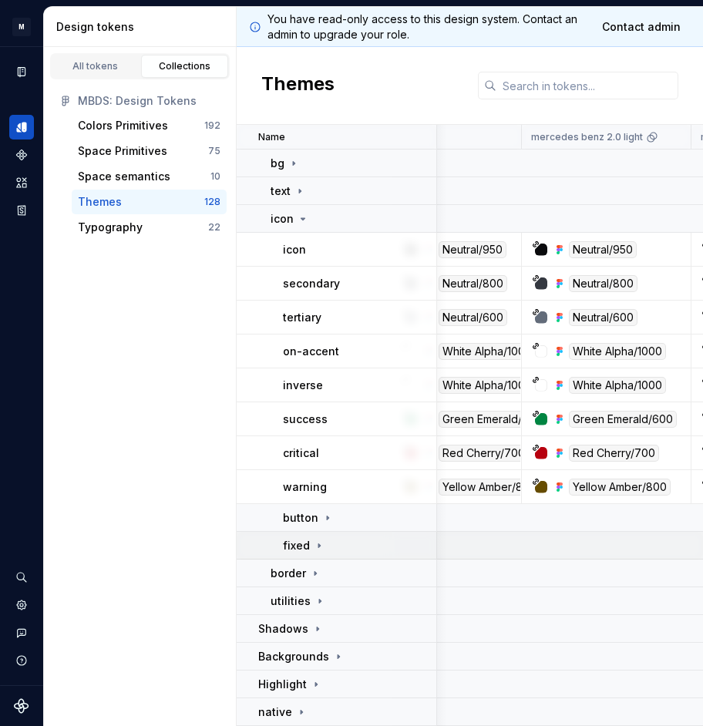
scroll to position [28, 45]
click at [297, 230] on td "icon" at bounding box center [337, 219] width 200 height 28
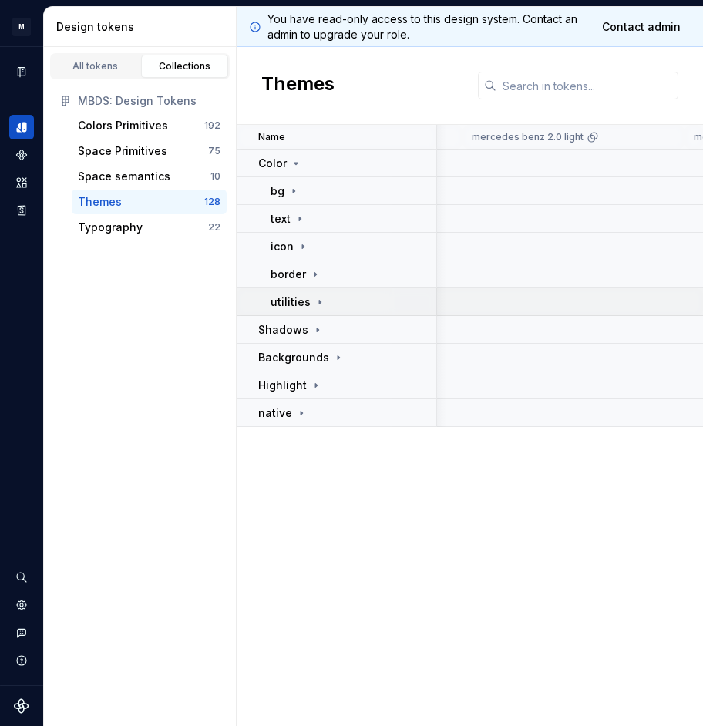
click at [297, 304] on p "utilities" at bounding box center [291, 301] width 40 height 15
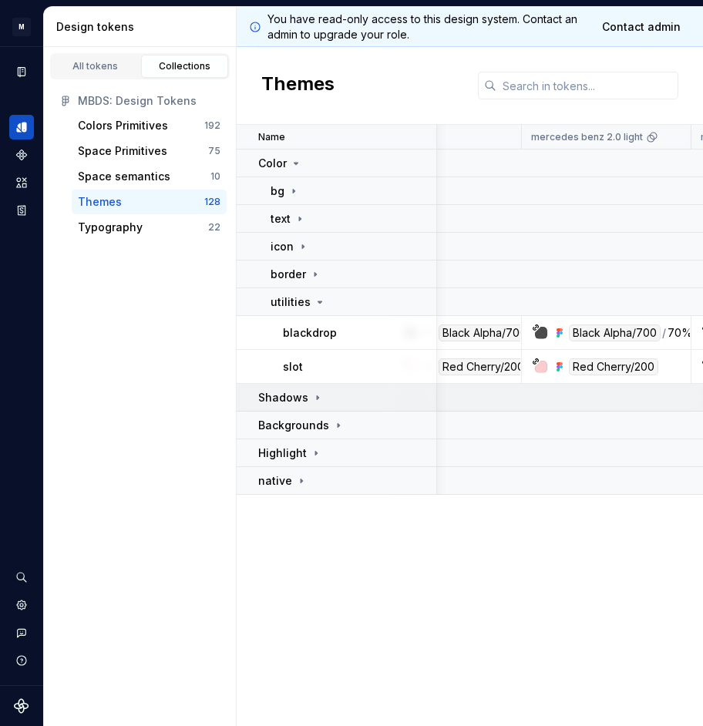
click at [300, 401] on p "Shadows" at bounding box center [283, 397] width 50 height 15
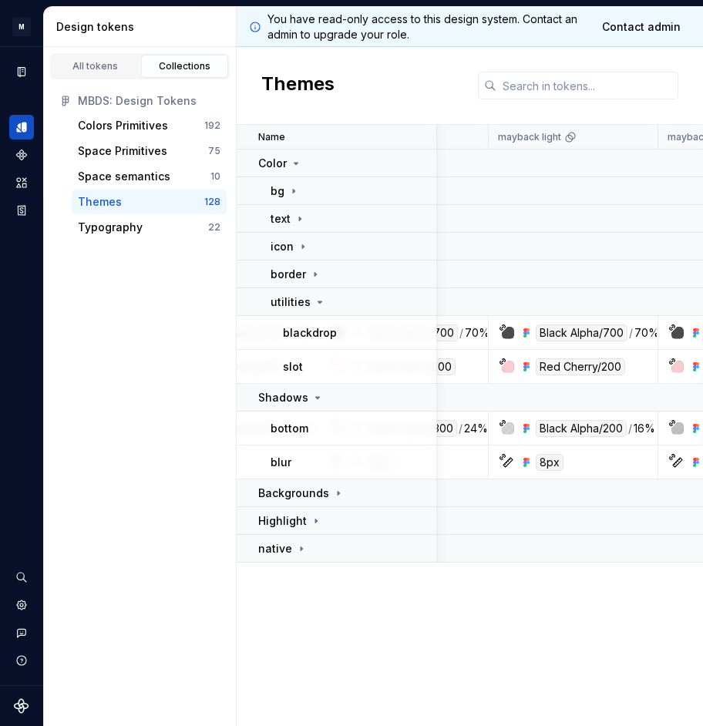
scroll to position [0, 775]
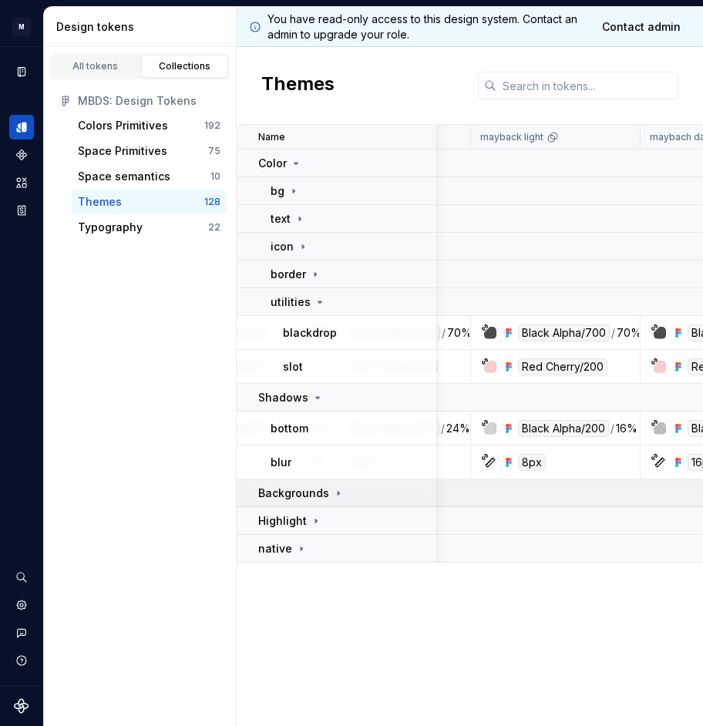
click at [324, 493] on p "Backgrounds" at bounding box center [293, 493] width 71 height 15
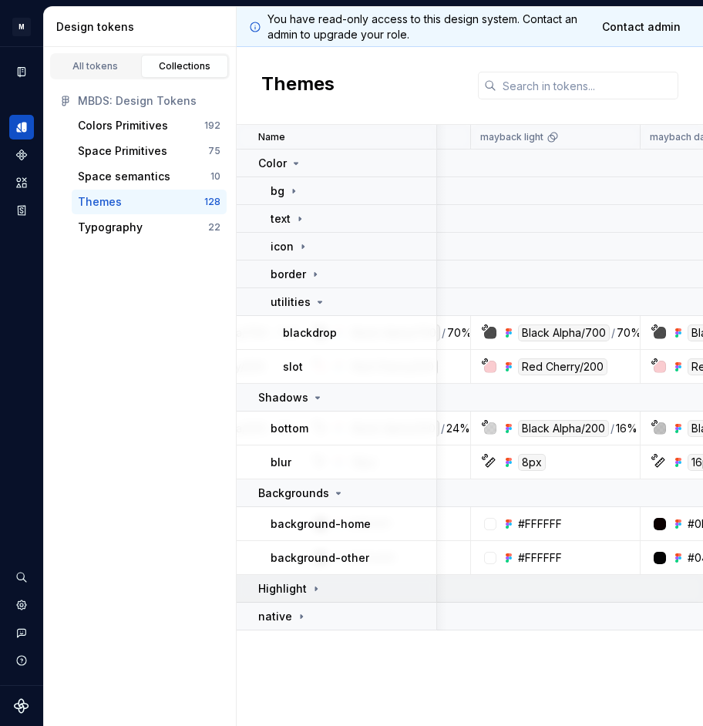
click at [311, 590] on icon at bounding box center [316, 589] width 12 height 12
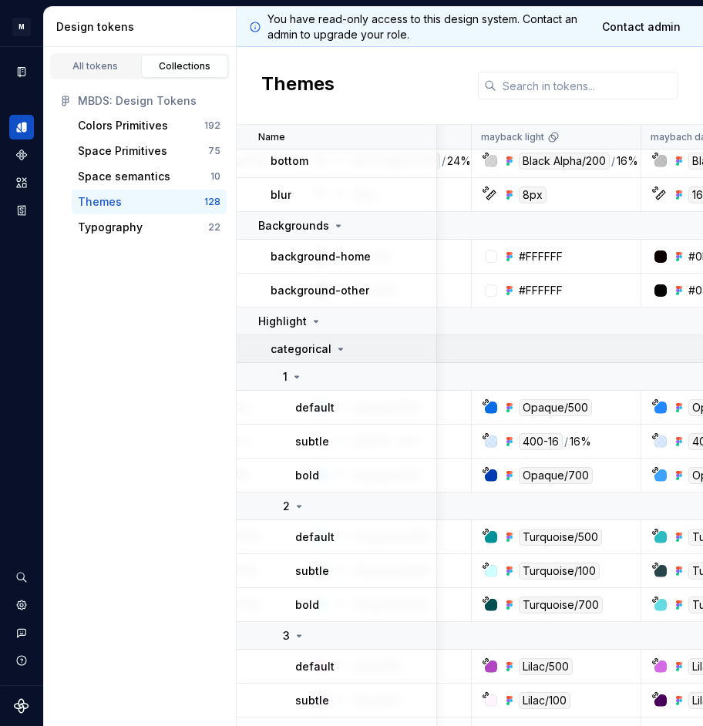
click at [316, 345] on p "categorical" at bounding box center [301, 348] width 61 height 15
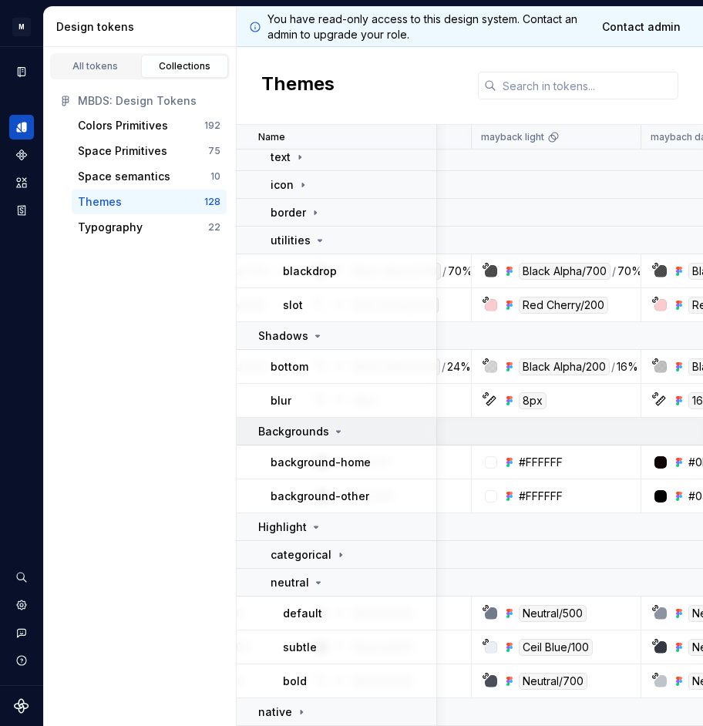
scroll to position [62, 778]
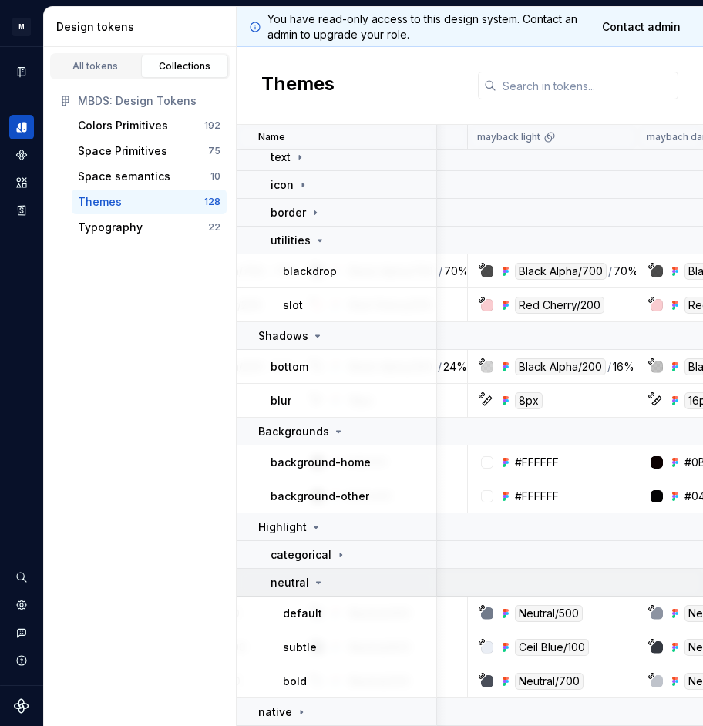
click at [319, 588] on icon at bounding box center [318, 582] width 12 height 12
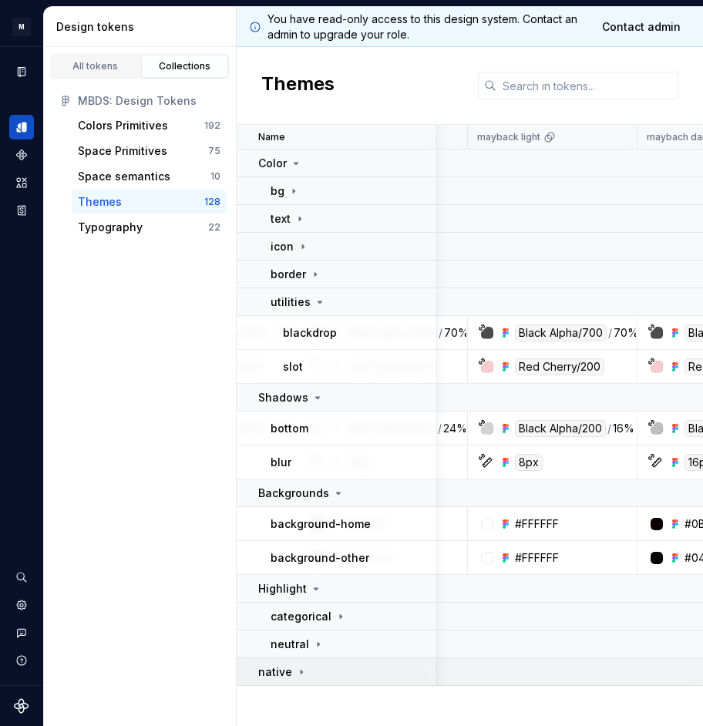
click at [289, 663] on td "native" at bounding box center [337, 672] width 200 height 28
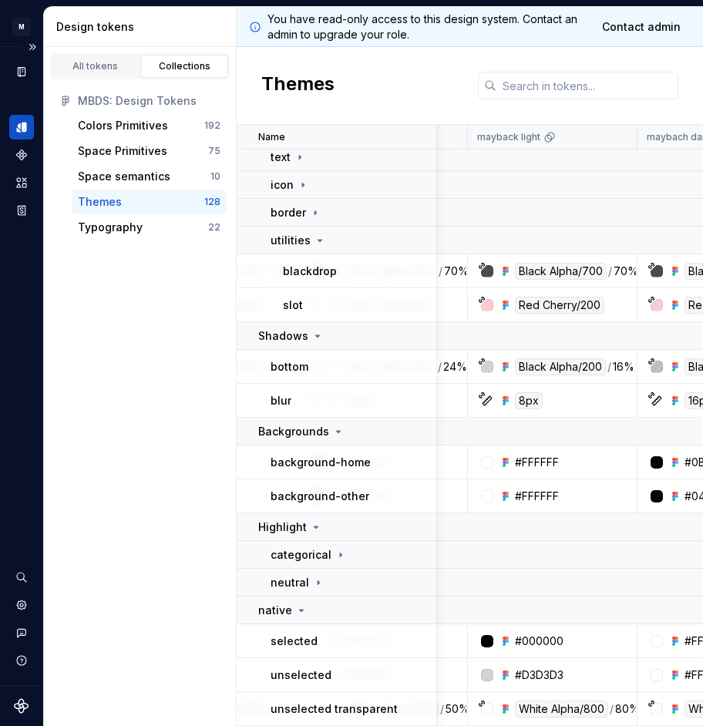
scroll to position [62, 775]
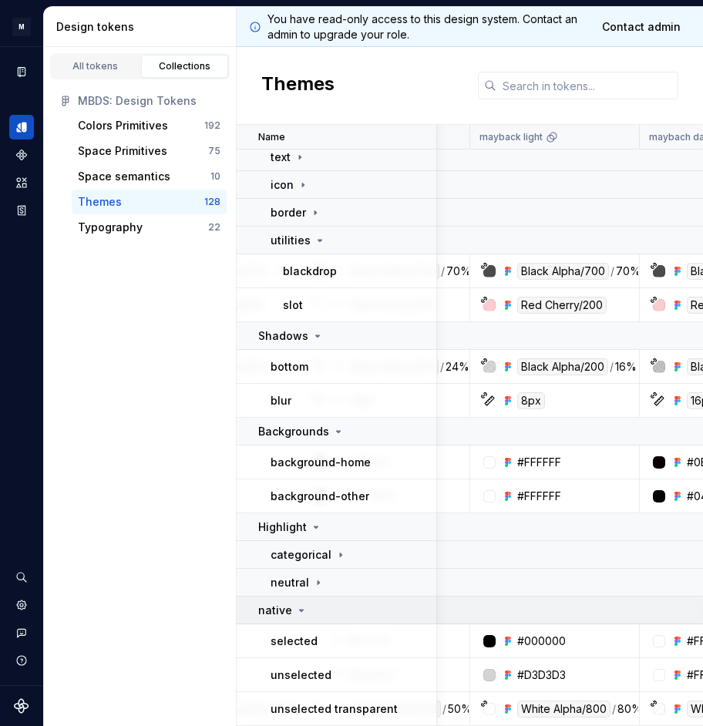
click at [310, 610] on div "native" at bounding box center [346, 610] width 177 height 15
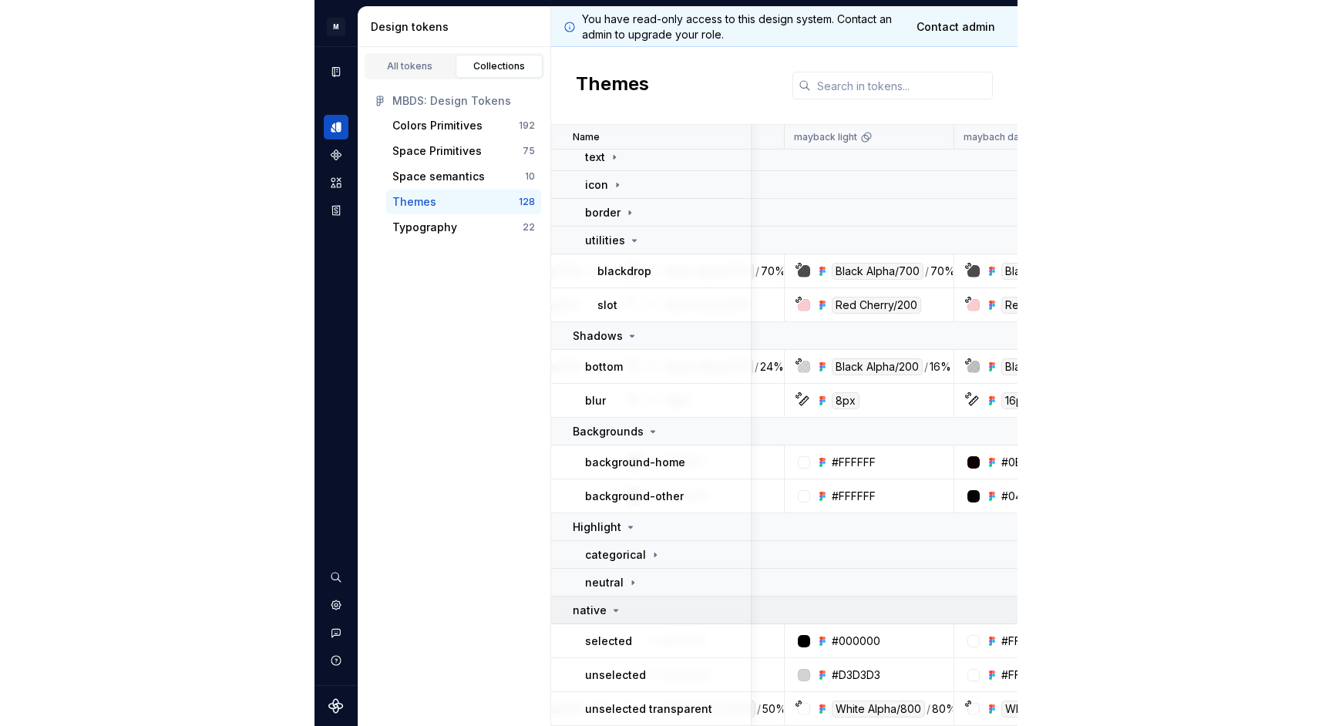
scroll to position [0, 775]
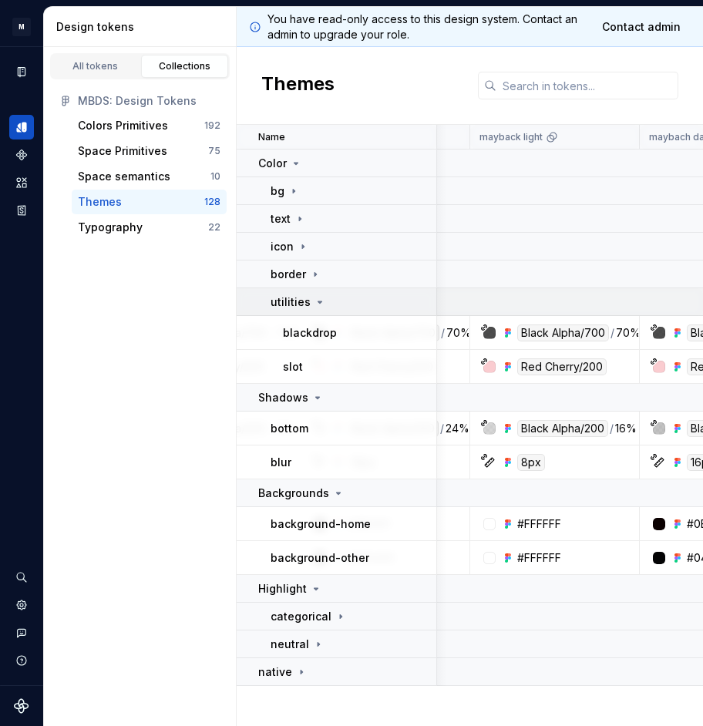
click at [336, 308] on div "utilities" at bounding box center [353, 301] width 165 height 15
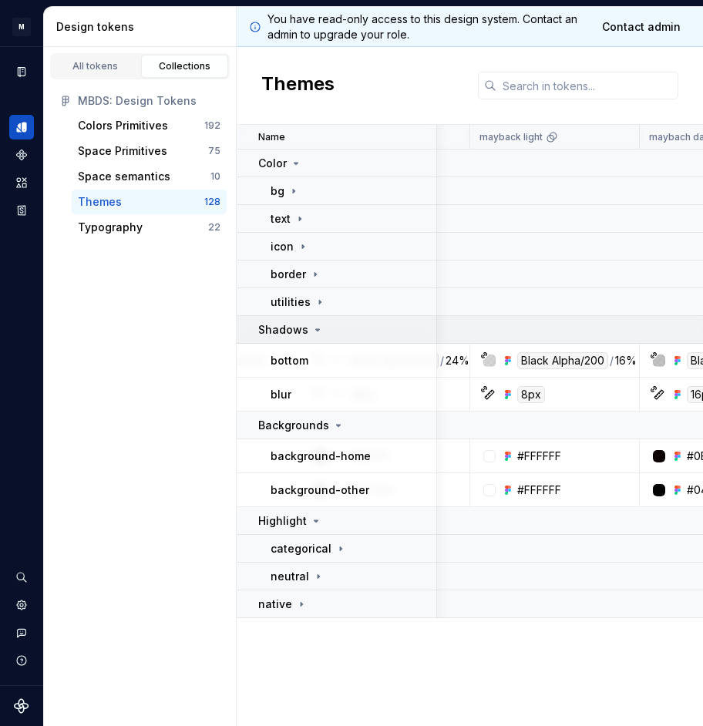
click at [332, 335] on div "Shadows" at bounding box center [346, 329] width 177 height 15
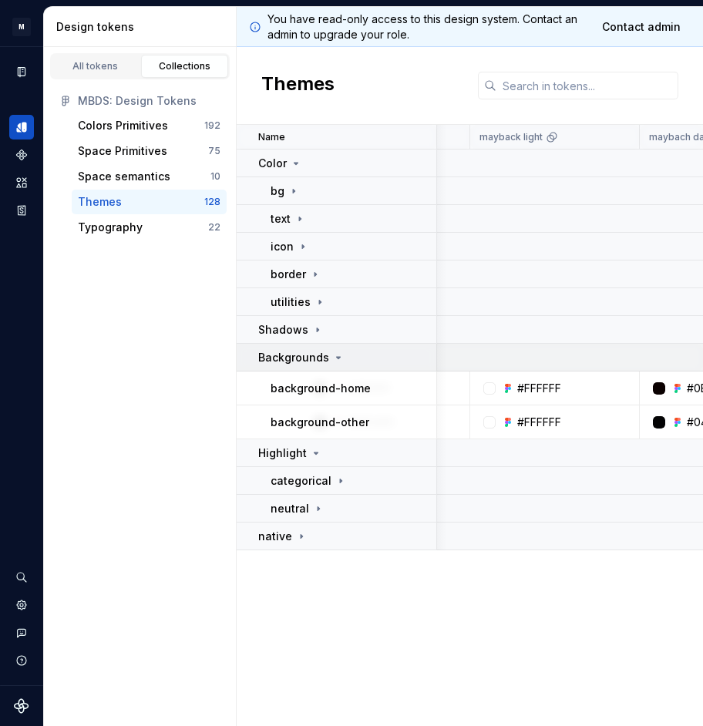
click at [332, 358] on icon at bounding box center [338, 357] width 12 height 12
